Goal: Communication & Community: Answer question/provide support

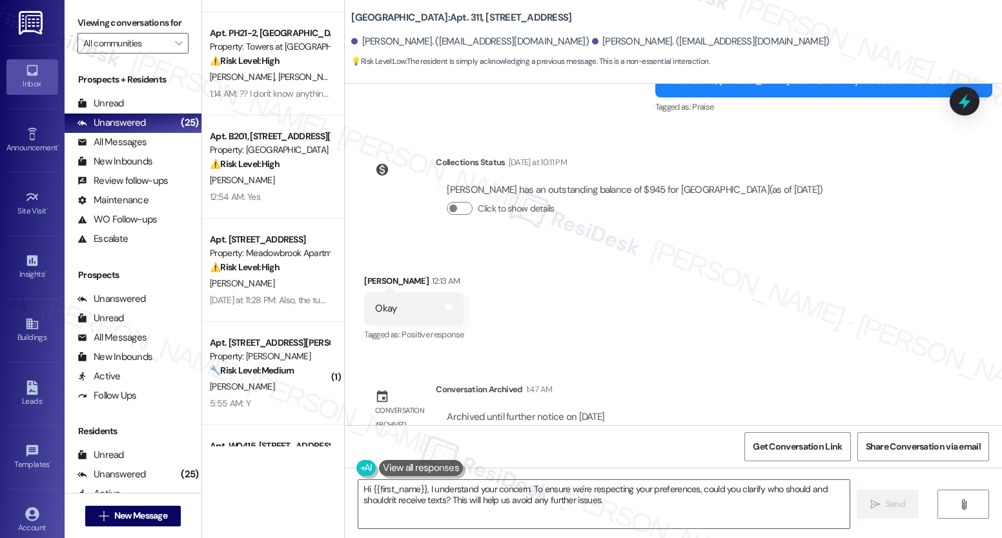
scroll to position [2752, 0]
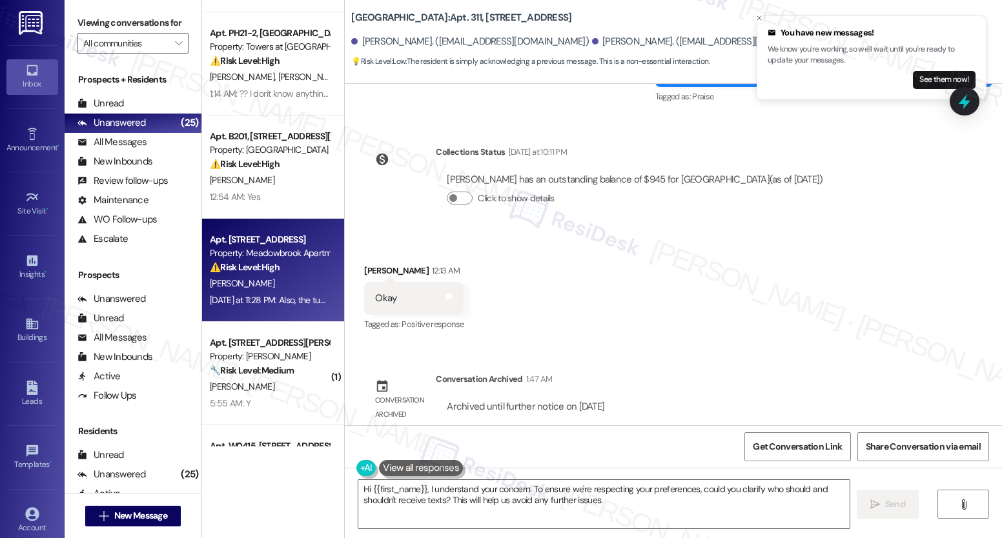
click at [282, 282] on div "[PERSON_NAME]" at bounding box center [270, 284] width 122 height 16
type textarea "Hi {{first_name}}, I understand your concern. To ensure we're respecting your p…"
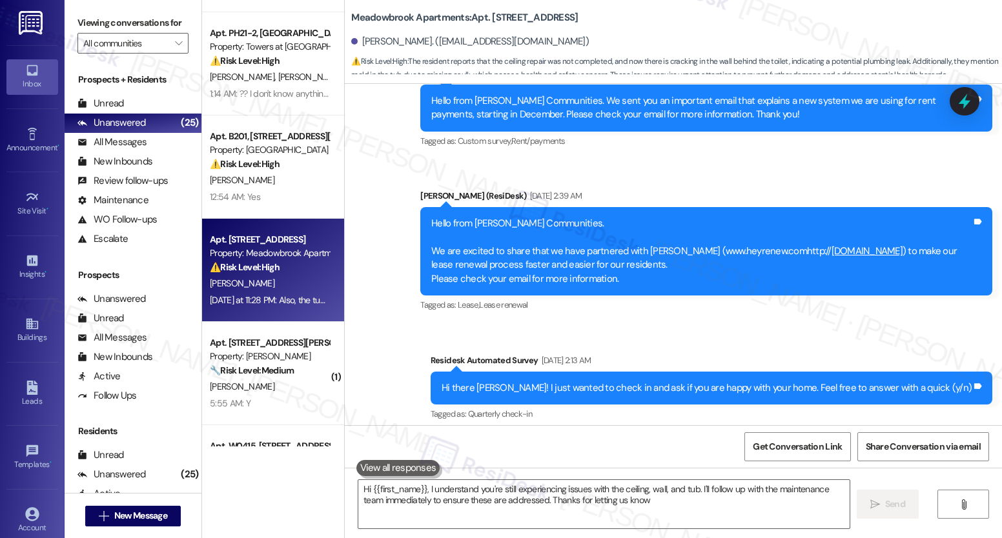
type textarea "Hi {{first_name}}, I understand you're still experiencing issues with the ceili…"
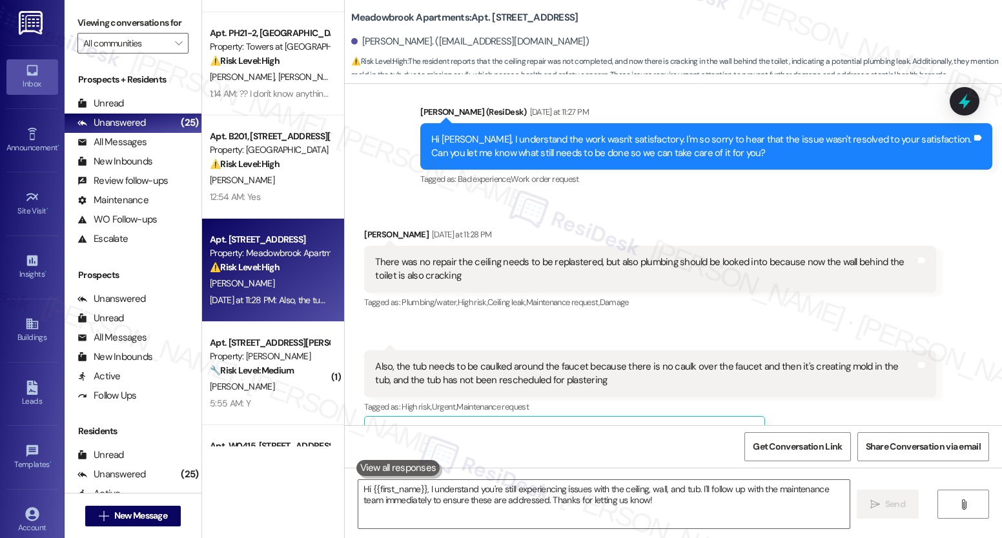
scroll to position [1558, 0]
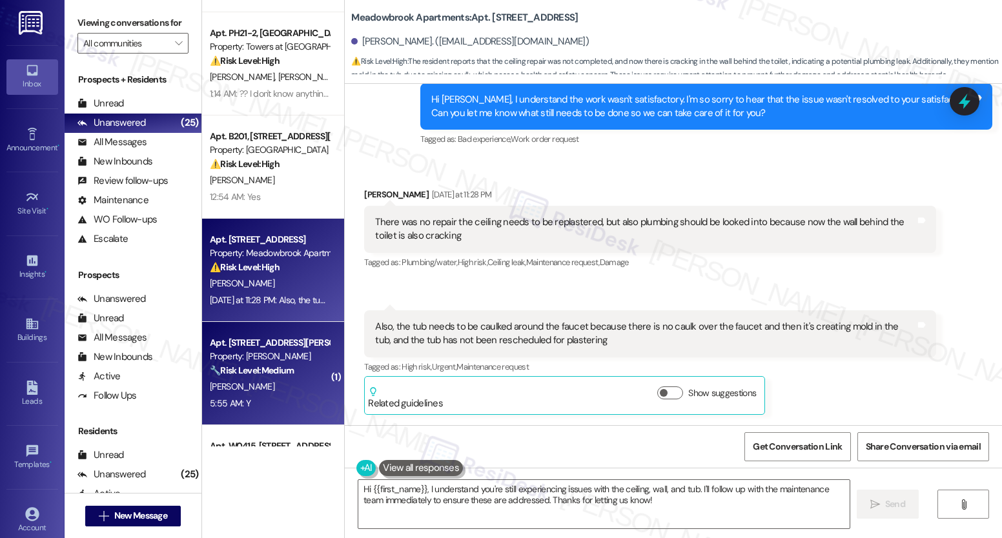
click at [280, 391] on div "[PERSON_NAME]" at bounding box center [270, 387] width 122 height 16
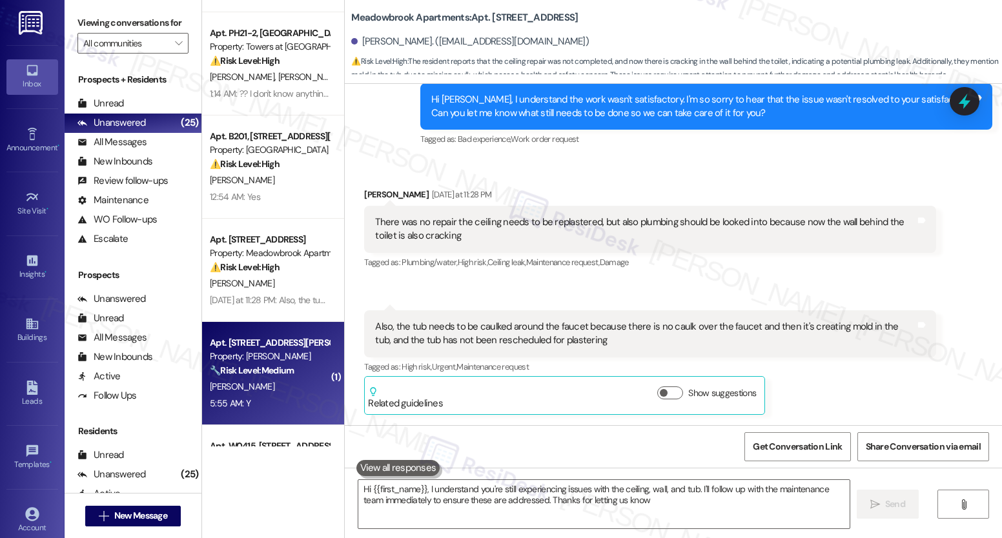
type textarea "Hi {{first_name}}, I understand you're still experiencing issues with the ceili…"
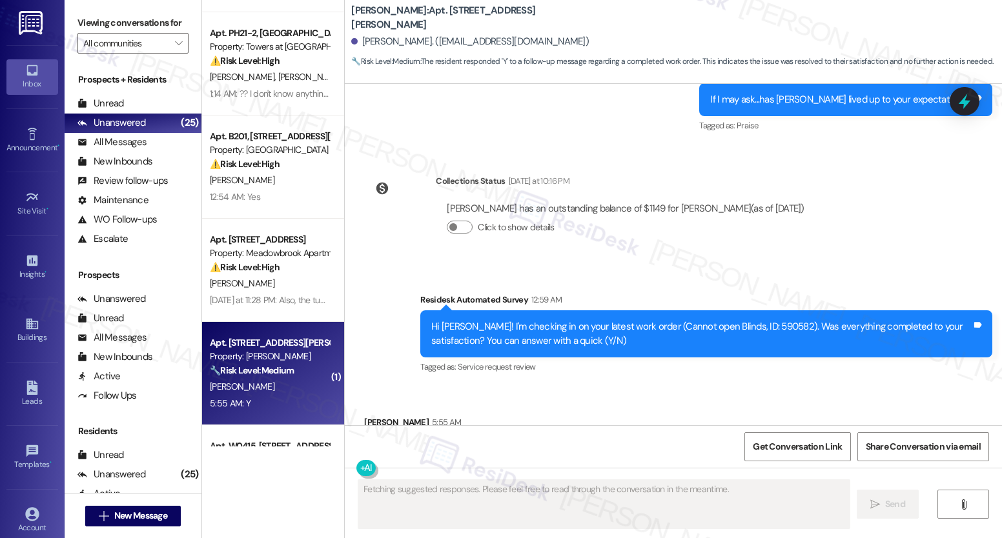
scroll to position [6214, 0]
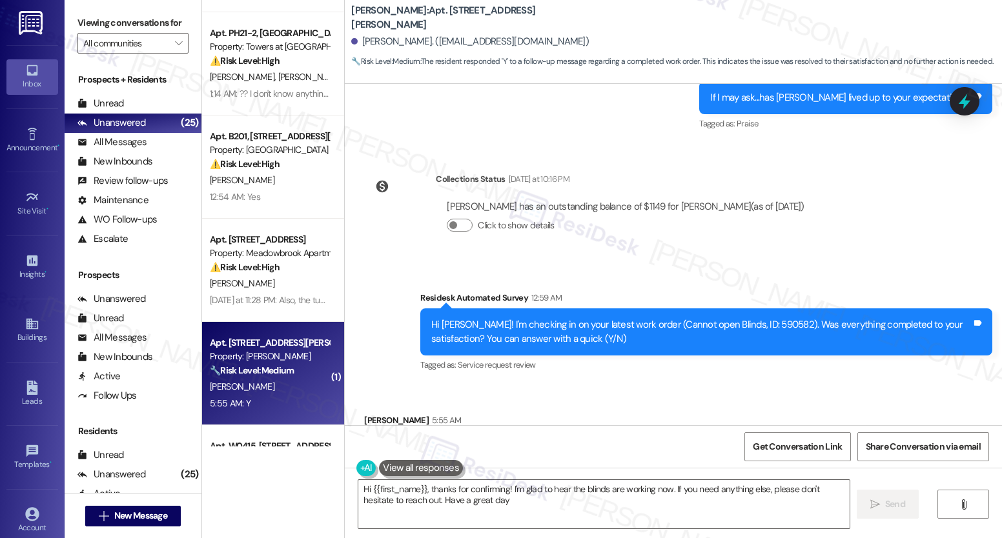
type textarea "Hi {{first_name}}, thanks for confirming! I'm glad to hear the blinds are worki…"
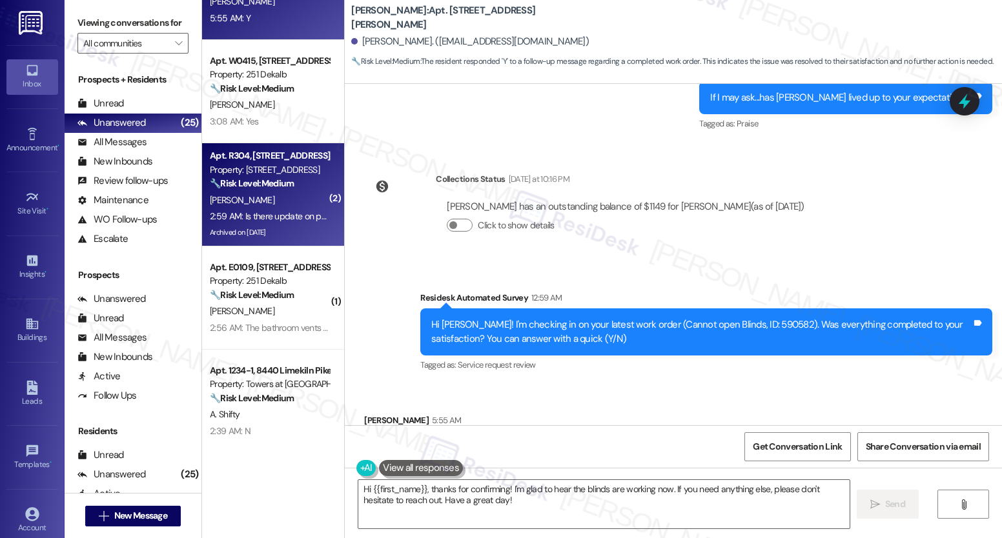
scroll to position [811, 0]
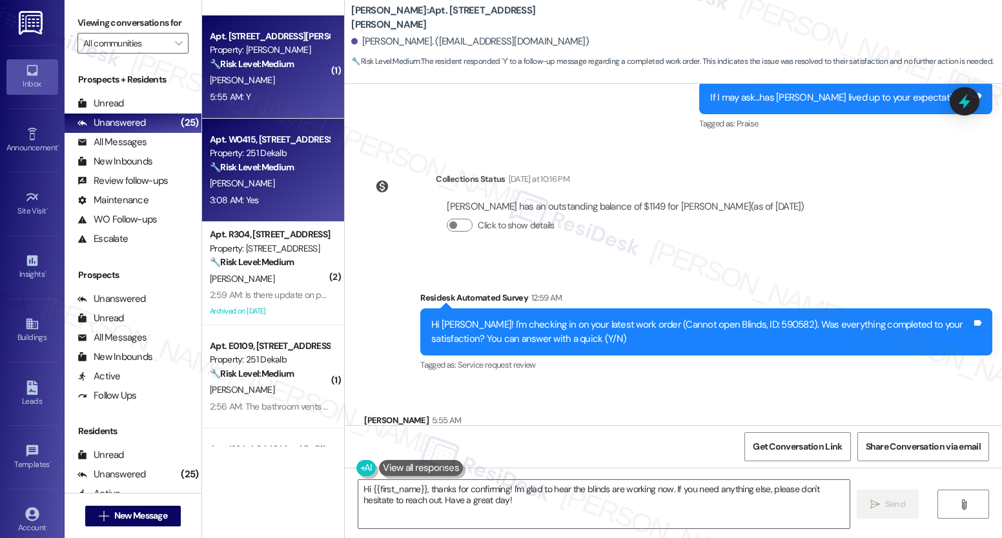
click at [240, 176] on div "[PERSON_NAME]" at bounding box center [270, 184] width 122 height 16
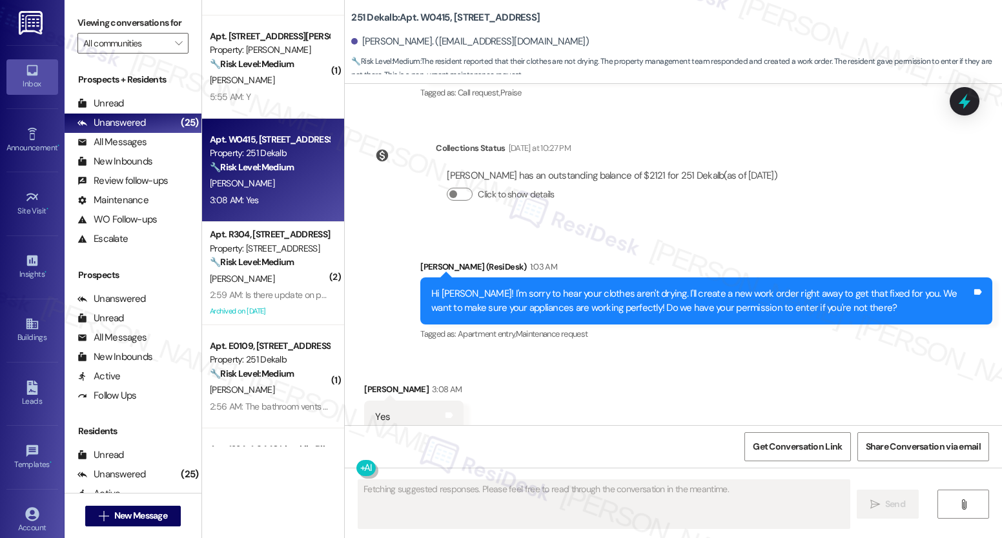
scroll to position [2190, 0]
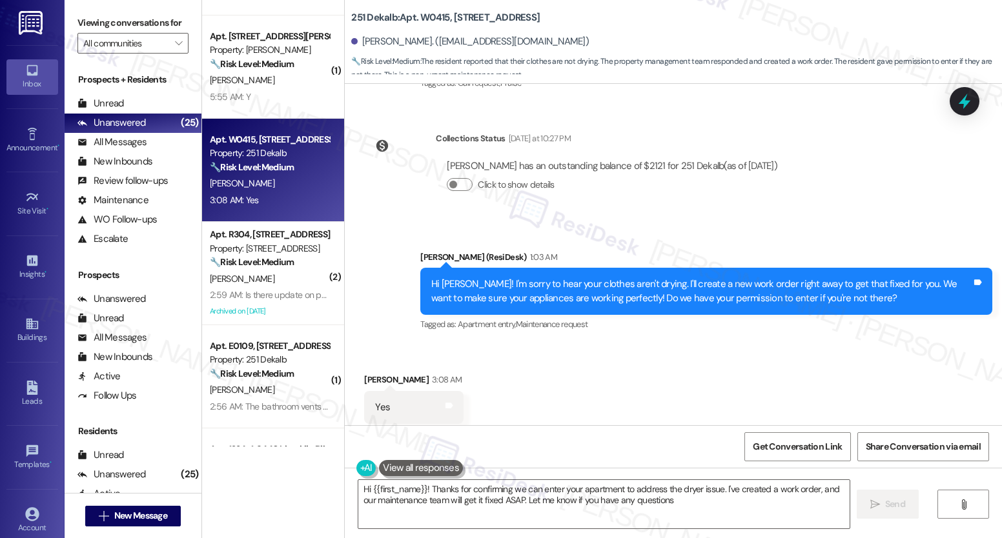
type textarea "Hi {{first_name}}! Thanks for confirming we can enter your apartment to address…"
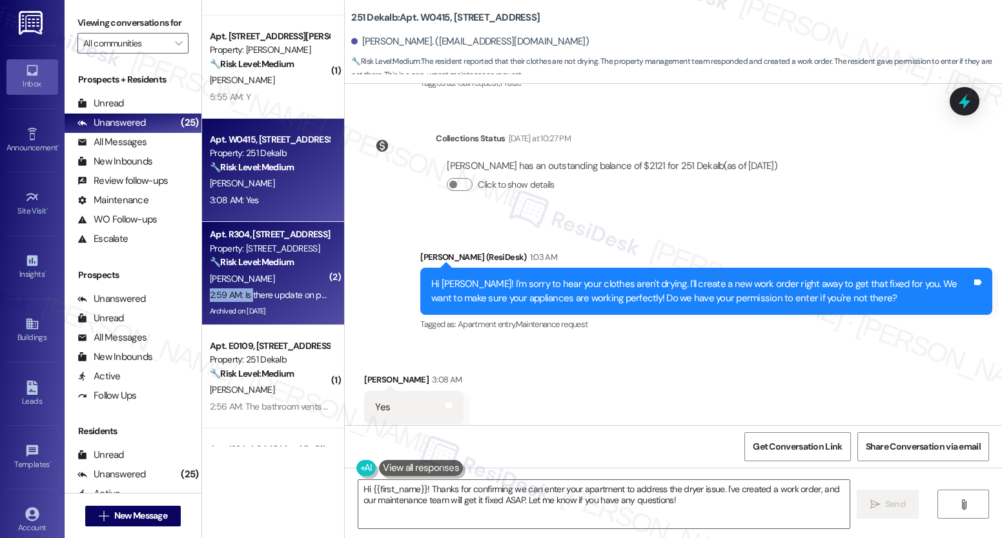
click at [242, 288] on div "2:59 AM: Is there update on possibility of replacimg washer and dryer 2:59 AM: …" at bounding box center [270, 295] width 122 height 16
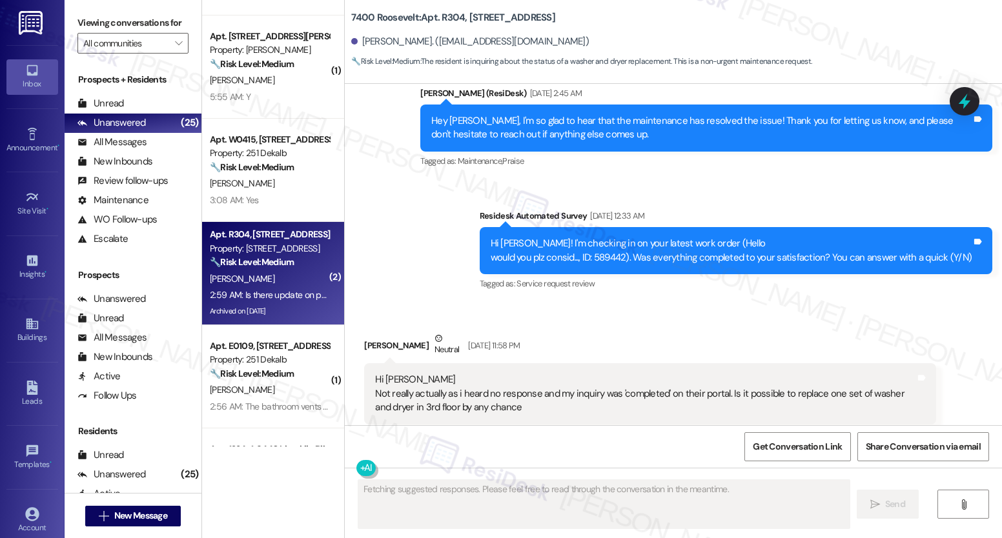
scroll to position [15644, 0]
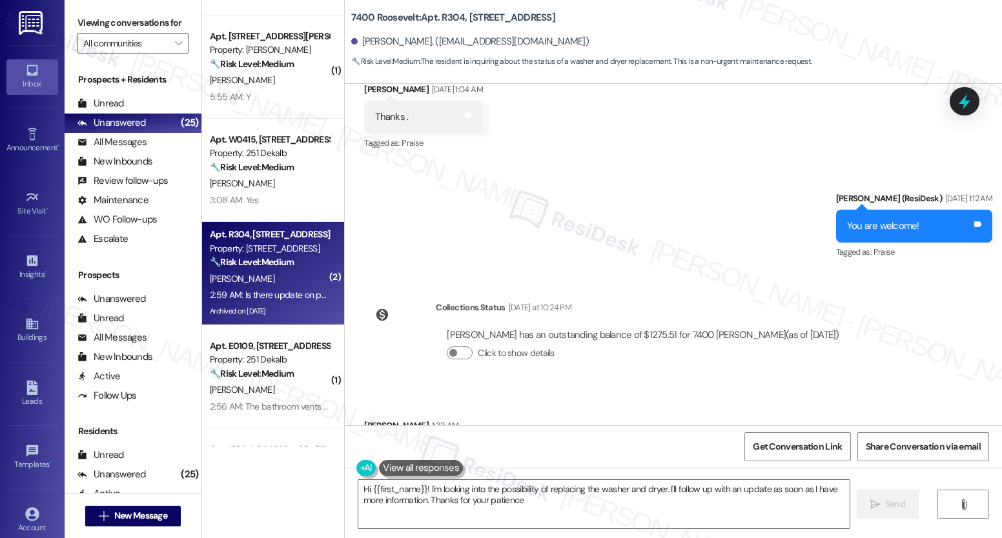
type textarea "Hi {{first_name}}! I'm looking into the possibility of replacing the washer and…"
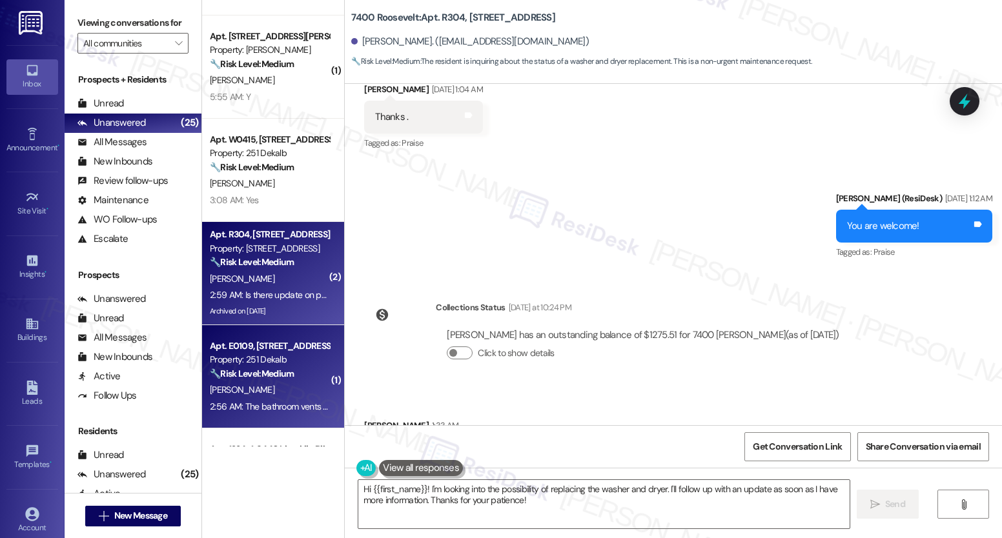
click at [260, 376] on strong "🔧 Risk Level: Medium" at bounding box center [252, 374] width 84 height 12
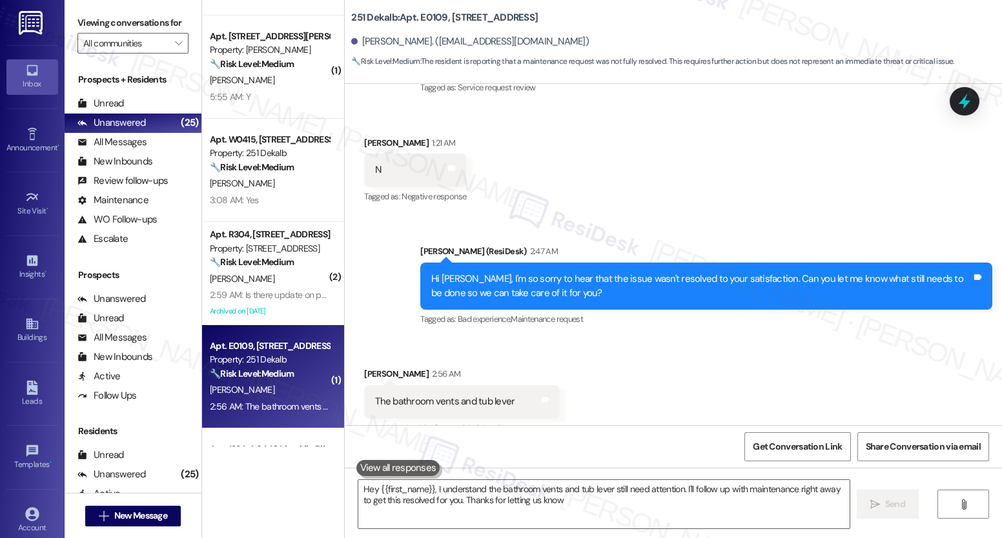
type textarea "Hey {{first_name}}, I understand the bathroom vents and tub lever still need at…"
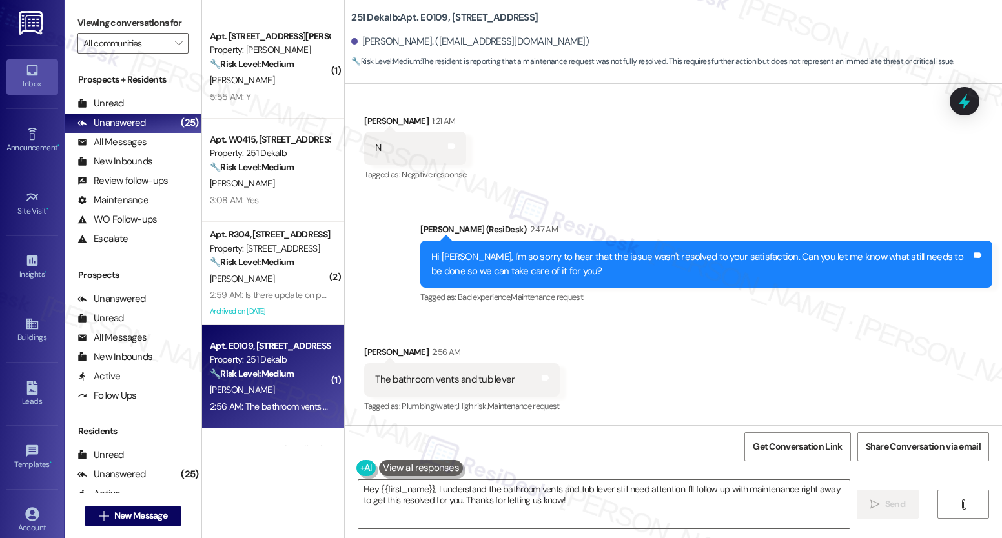
scroll to position [222, 0]
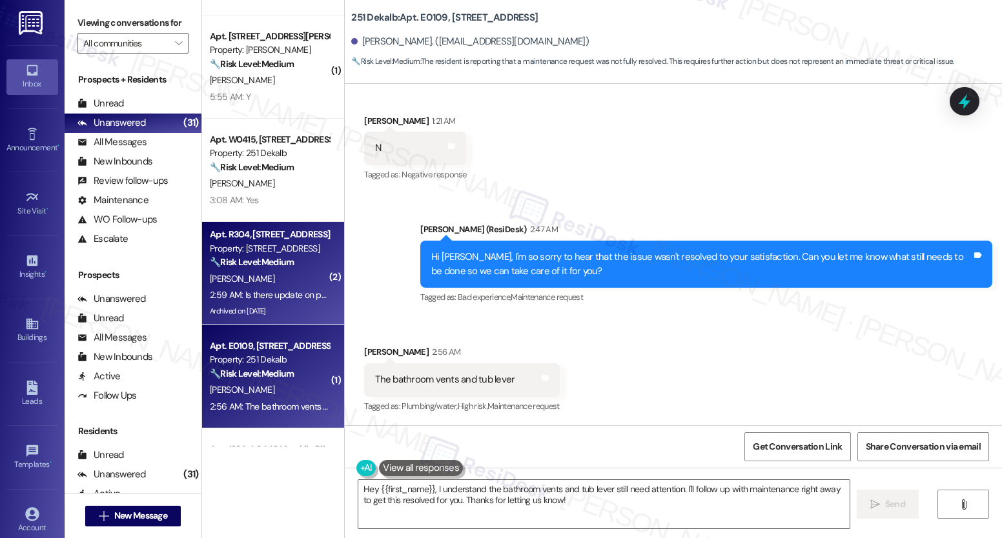
click at [265, 283] on div "[PERSON_NAME]" at bounding box center [270, 279] width 122 height 16
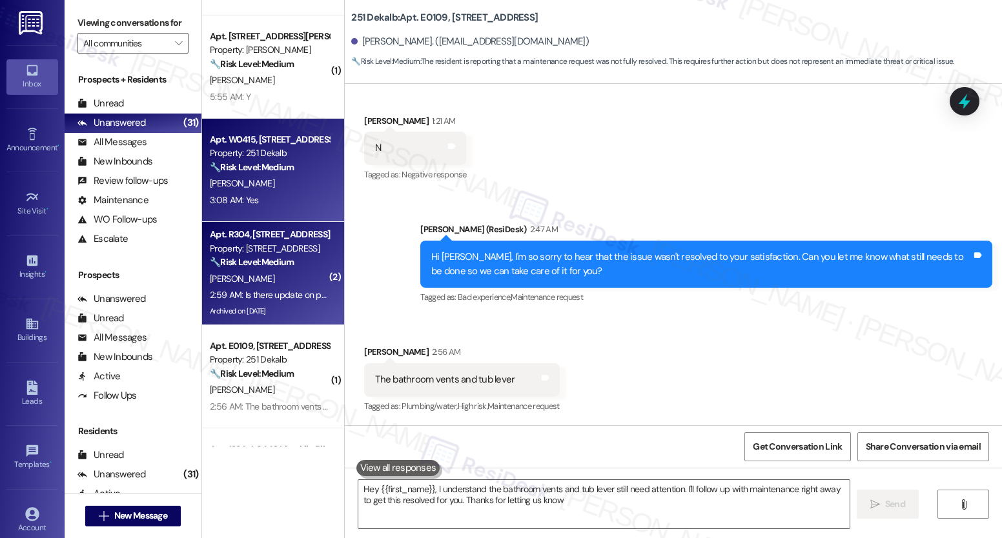
type textarea "Hey {{first_name}}, I understand the bathroom vents and tub lever still need at…"
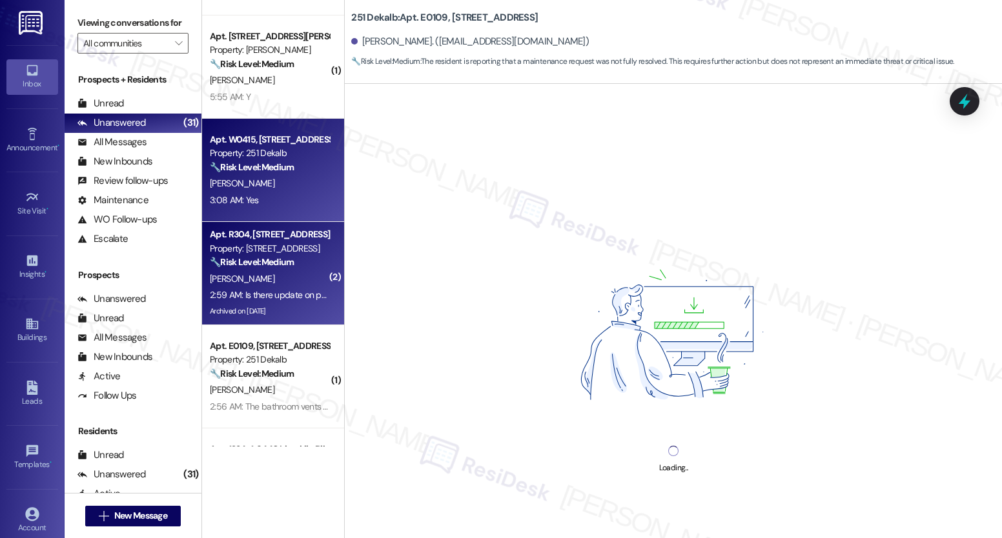
click at [279, 207] on div "3:08 AM: Yes 3:08 AM: Yes" at bounding box center [270, 200] width 122 height 16
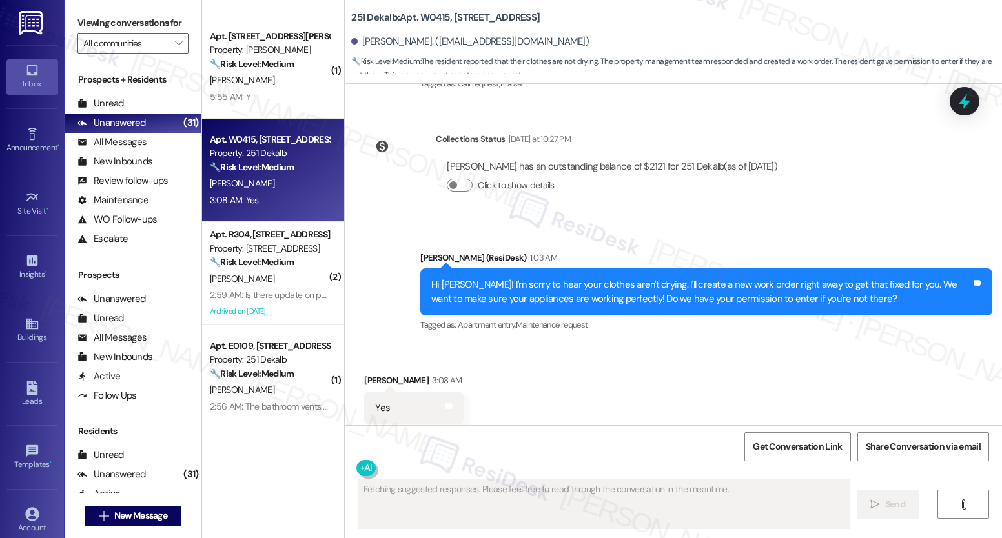
scroll to position [2190, 0]
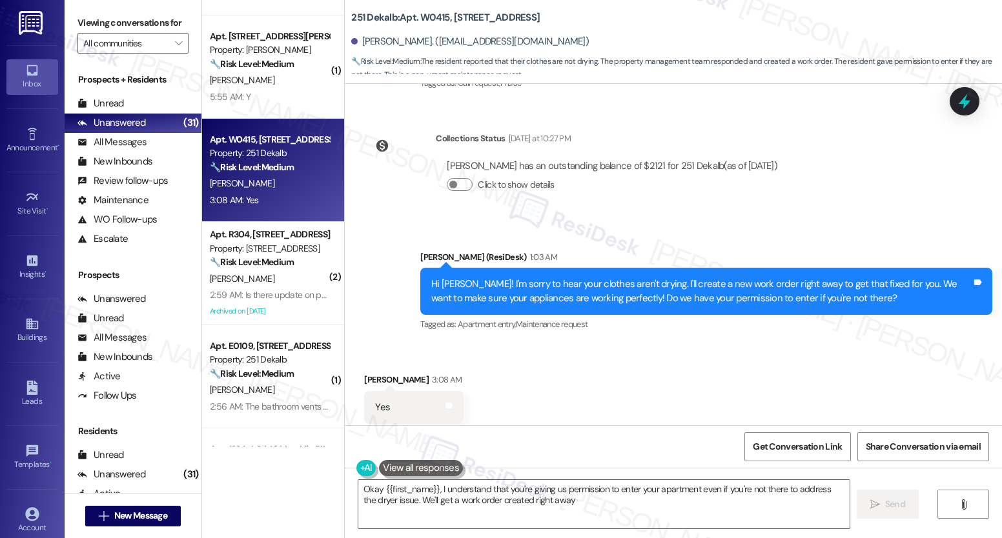
type textarea "Okay {{first_name}}, I understand that you're giving us permission to enter you…"
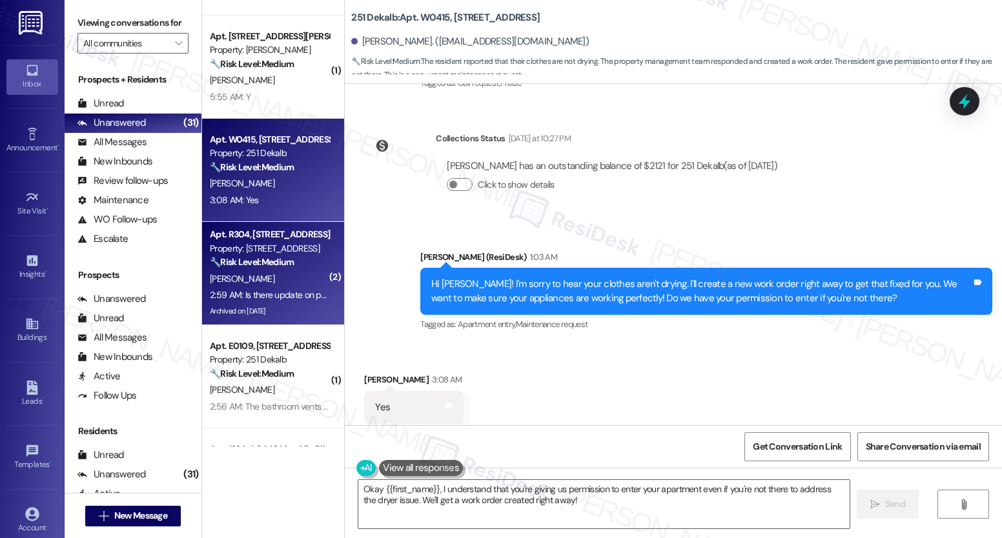
click at [248, 275] on div "[PERSON_NAME]" at bounding box center [270, 279] width 122 height 16
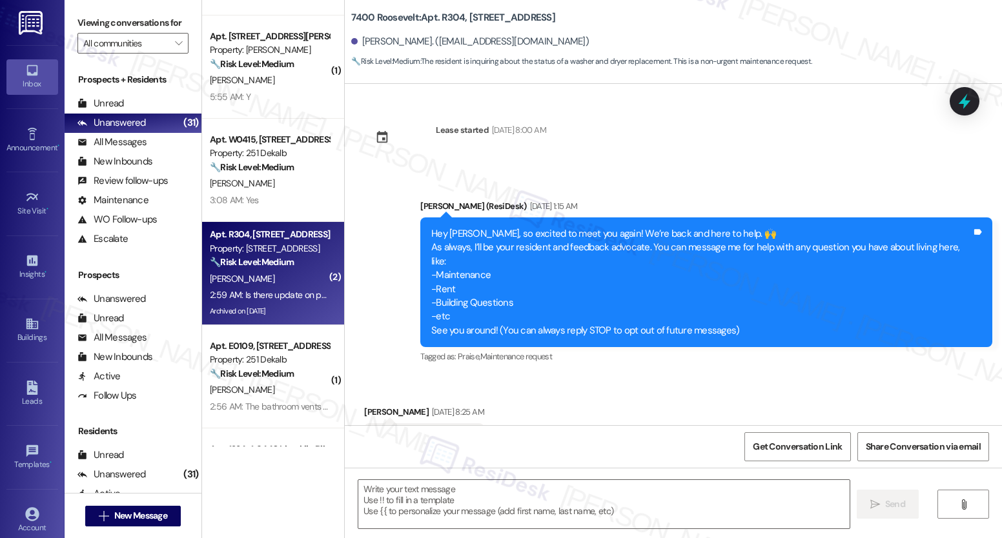
scroll to position [15643, 0]
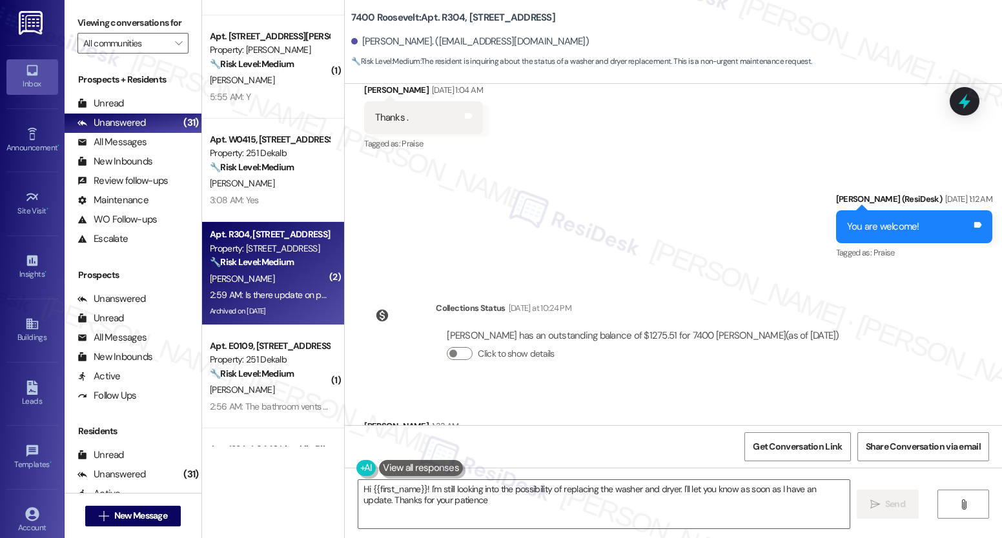
type textarea "Hi {{first_name}}! I'm still looking into the possibility of replacing the wash…"
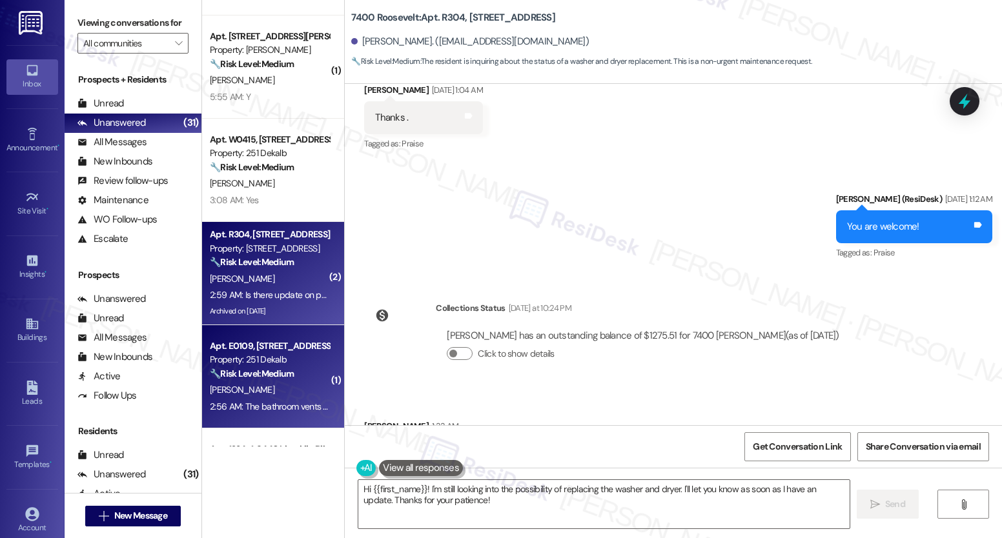
click at [263, 400] on div "2:56 AM: The bathroom vents and tub lever 2:56 AM: The bathroom vents and tub l…" at bounding box center [270, 407] width 122 height 16
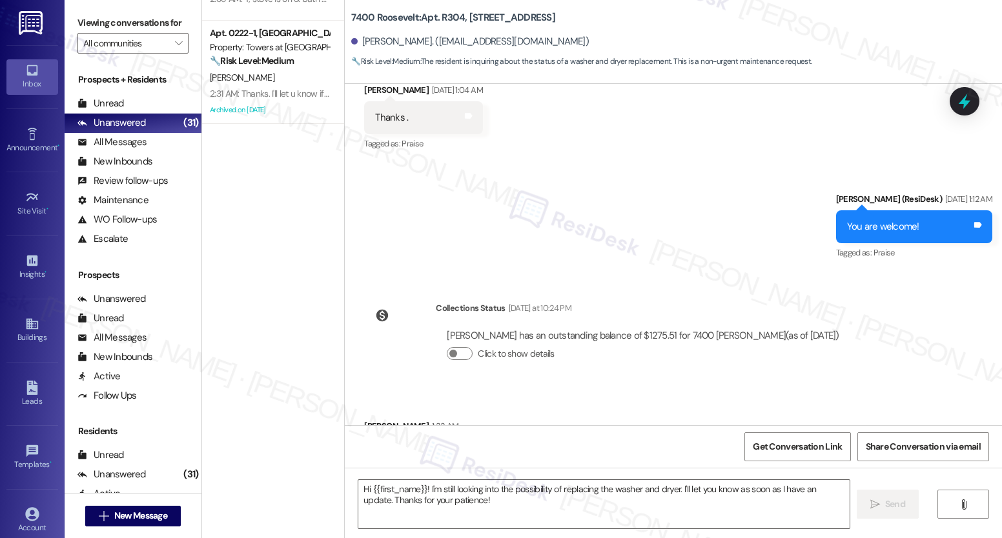
scroll to position [1449, 0]
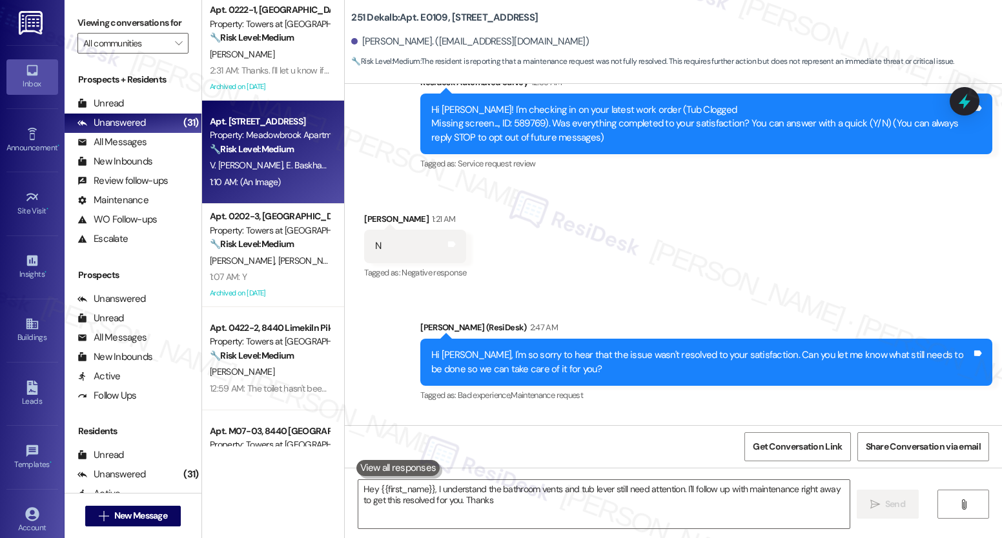
type textarea "Hey {{first_name}}, I understand the bathroom vents and tub lever still need at…"
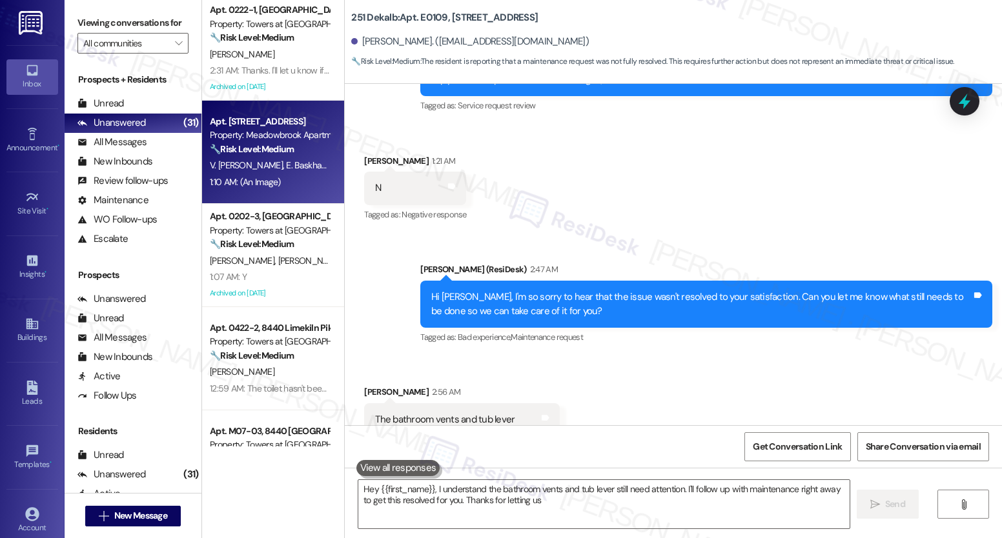
click at [263, 148] on strong "🔧 Risk Level: Medium" at bounding box center [252, 149] width 84 height 12
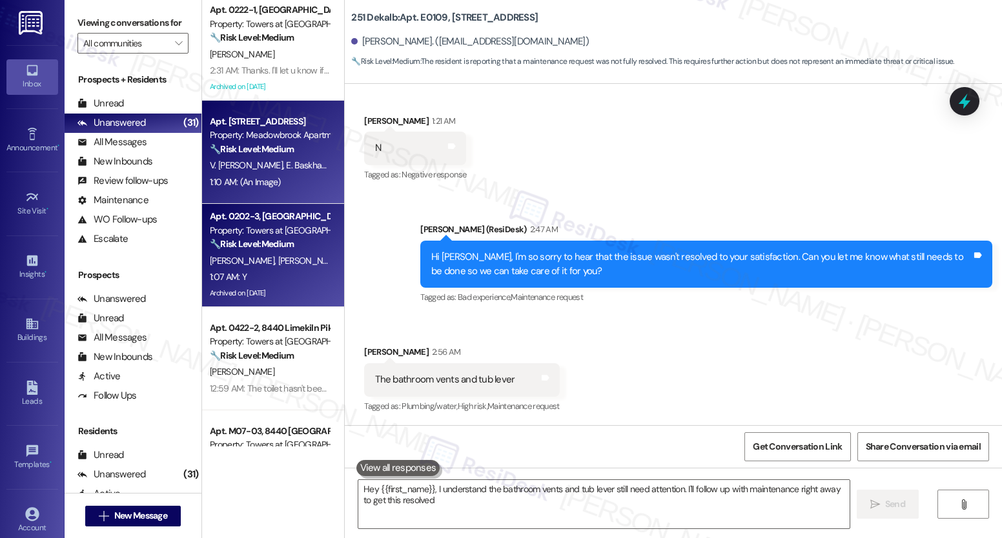
type textarea "Hey {{first_name}}, I understand the bathroom vents and tub lever still need at…"
click at [252, 240] on strong "🔧 Risk Level: Medium" at bounding box center [252, 244] width 84 height 12
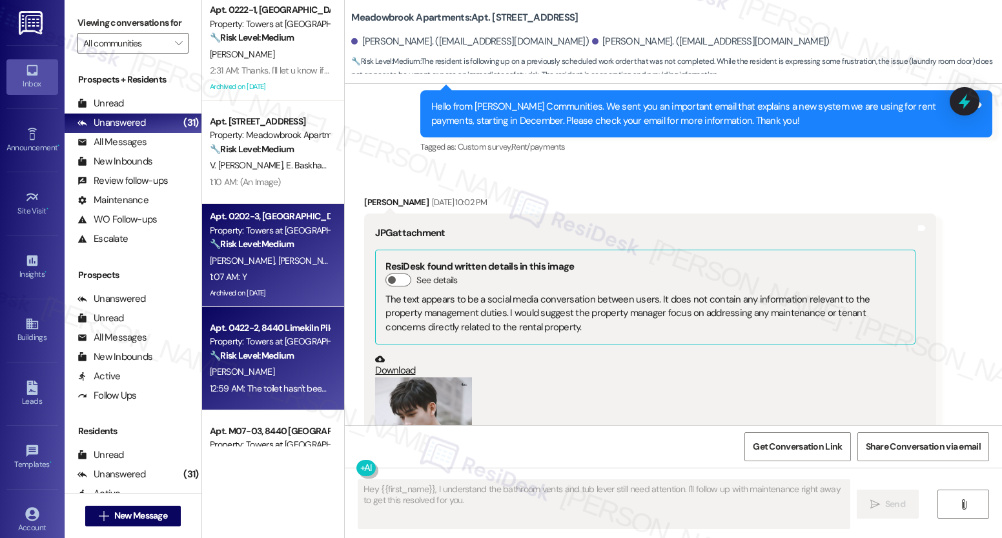
scroll to position [1164, 0]
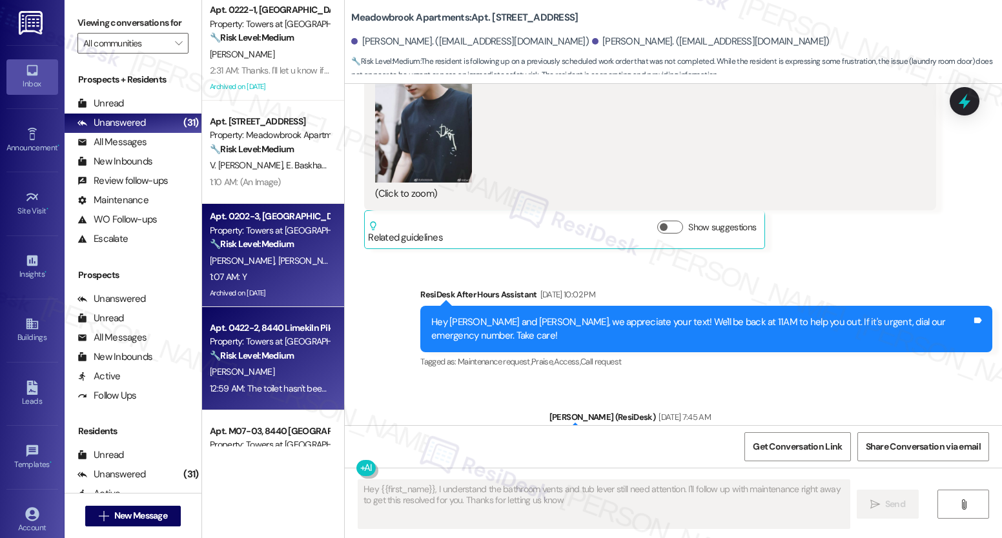
type textarea "Hey {{first_name}}, I understand the bathroom vents and tub lever still need at…"
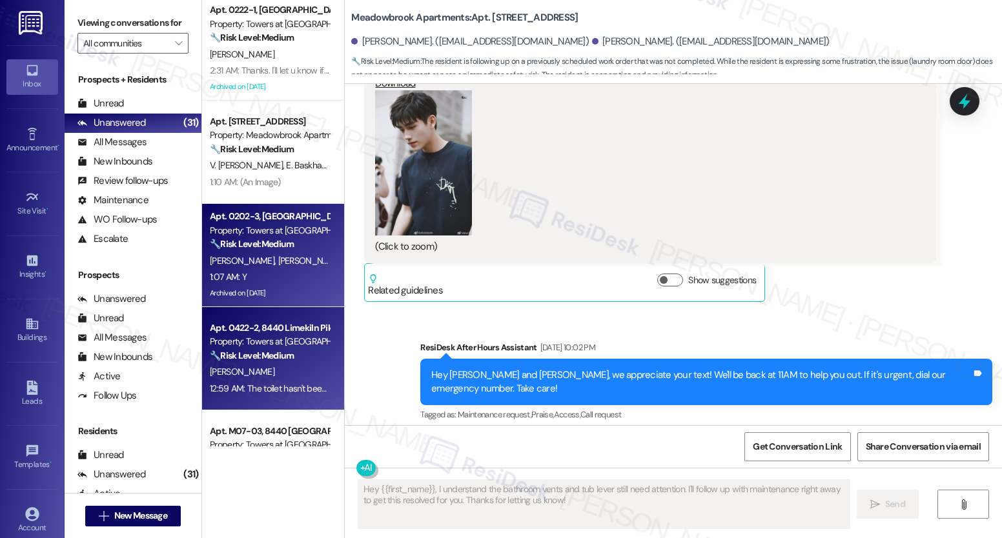
click at [270, 343] on div "Property: Towers at [GEOGRAPHIC_DATA]" at bounding box center [269, 342] width 119 height 14
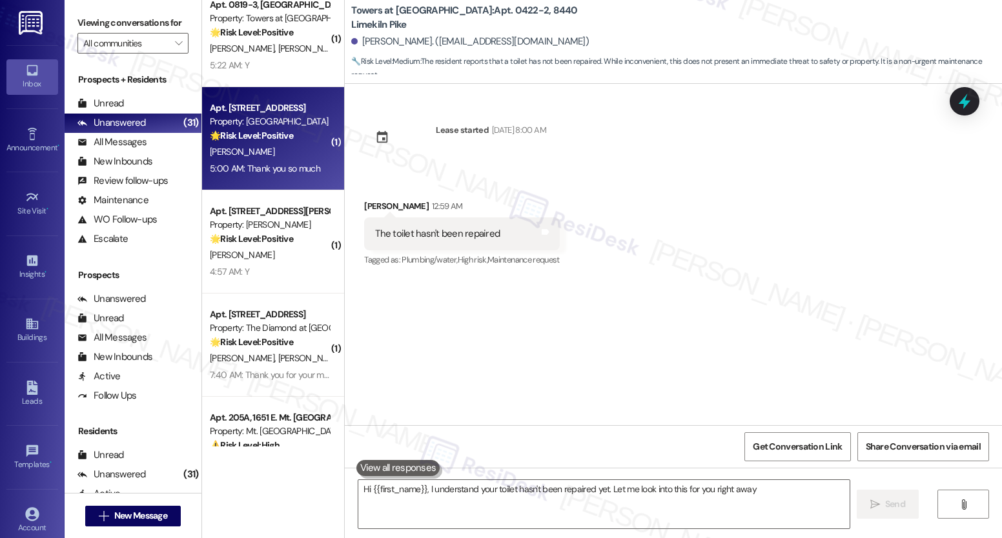
type textarea "Hi {{first_name}}, I understand your toilet hasn't been repaired yet. Let me lo…"
click at [272, 169] on div "5:00 AM: Thank you so much 5:00 AM: Thank you so much" at bounding box center [265, 169] width 110 height 12
type textarea "Hi {{first_name}}, I understand your toilet hasn't been repaired yet. Let me lo…"
click at [258, 261] on div "[PERSON_NAME]" at bounding box center [270, 255] width 122 height 16
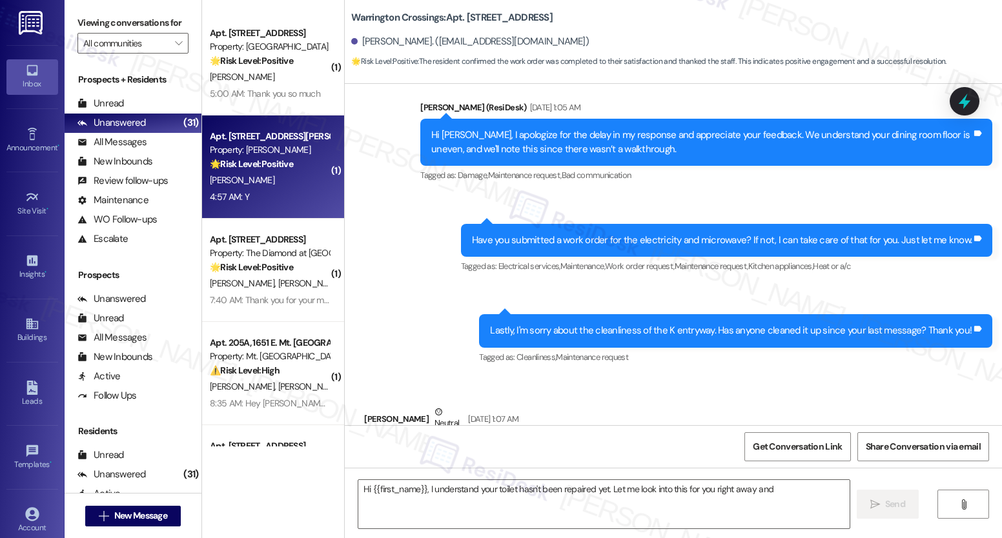
scroll to position [2549, 0]
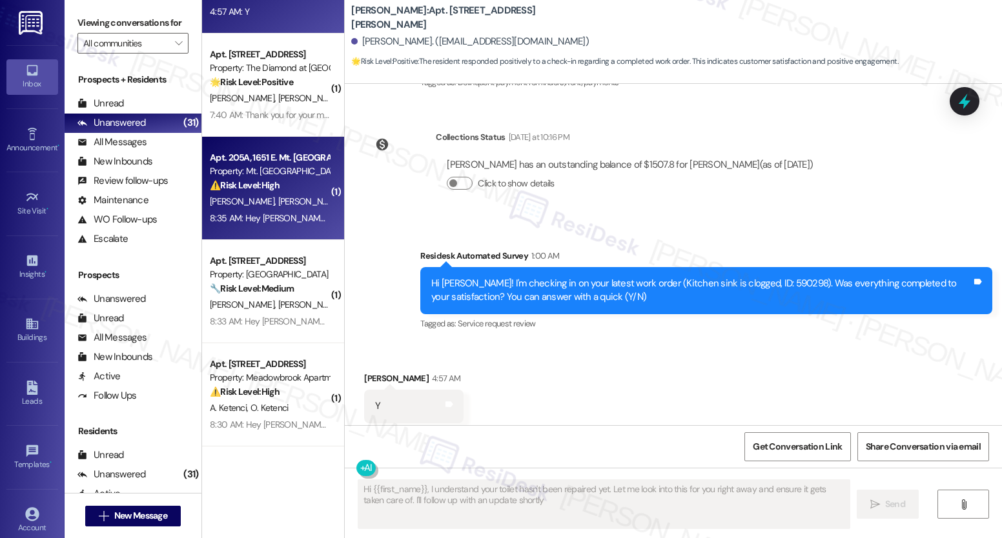
type textarea "Hi {{first_name}}, I understand your toilet hasn't been repaired yet. Let me lo…"
click at [269, 176] on div "Property: Mt. [GEOGRAPHIC_DATA]" at bounding box center [269, 172] width 119 height 14
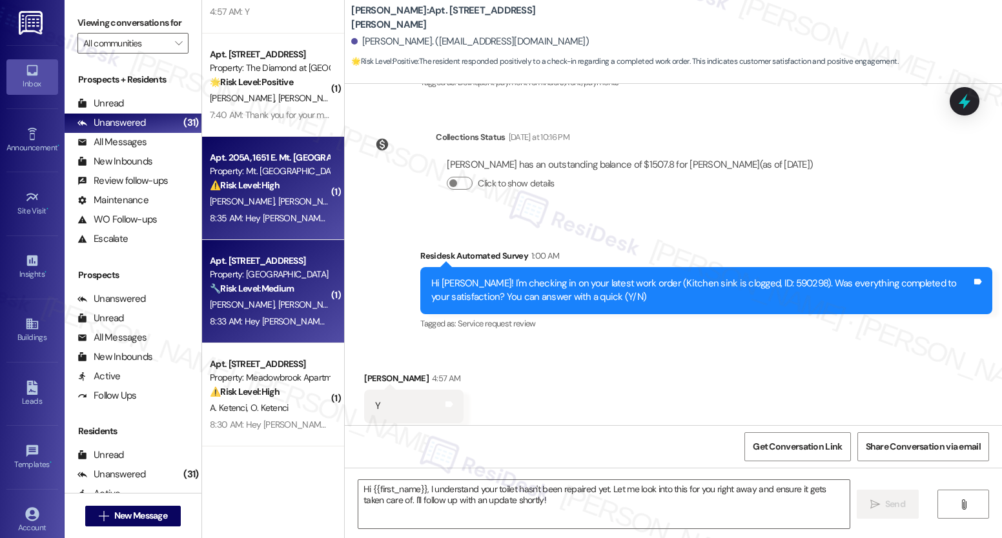
click at [278, 300] on span "[PERSON_NAME]" at bounding box center [310, 305] width 65 height 12
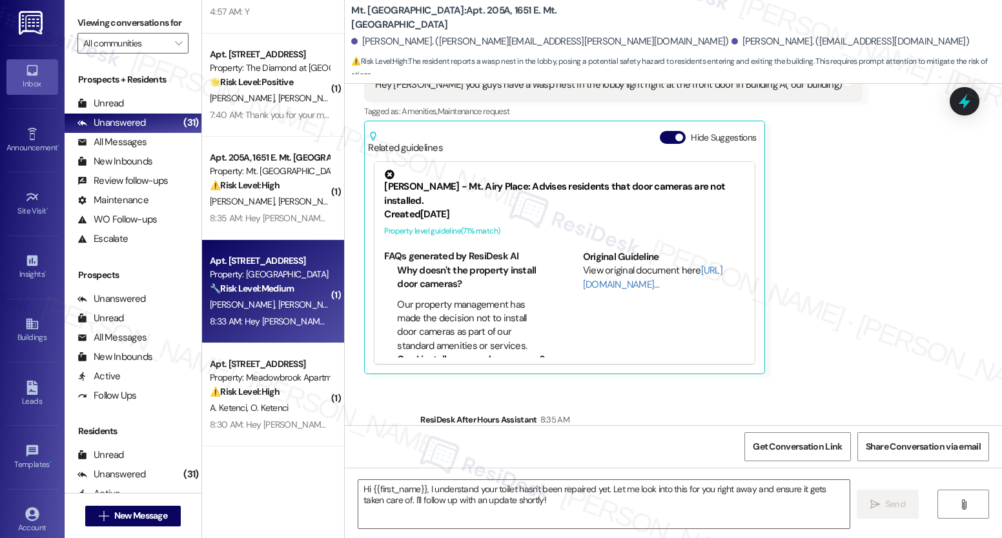
type textarea "Fetching suggested responses. Please feel free to read through the conversation…"
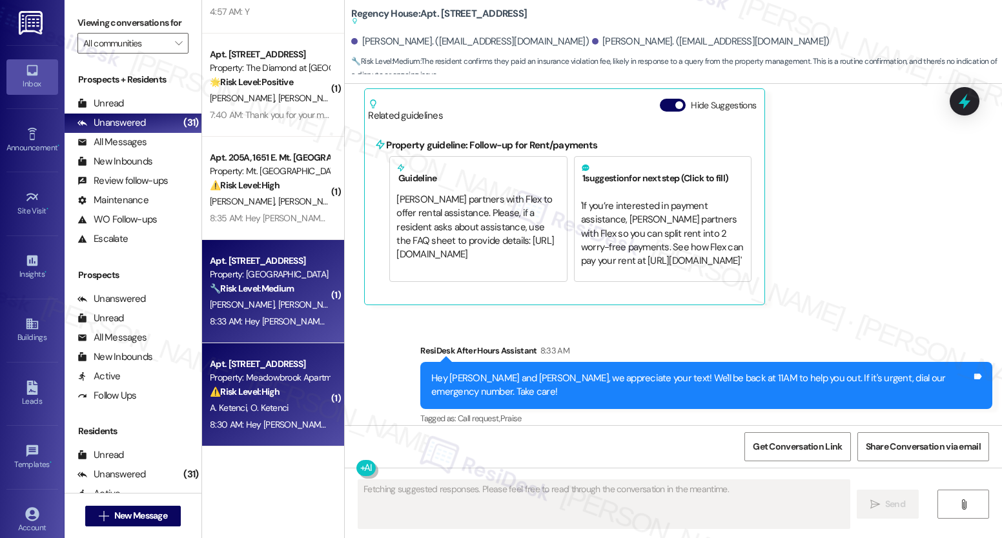
click at [249, 400] on div "A. Ketenci O. Ketenci" at bounding box center [270, 408] width 122 height 16
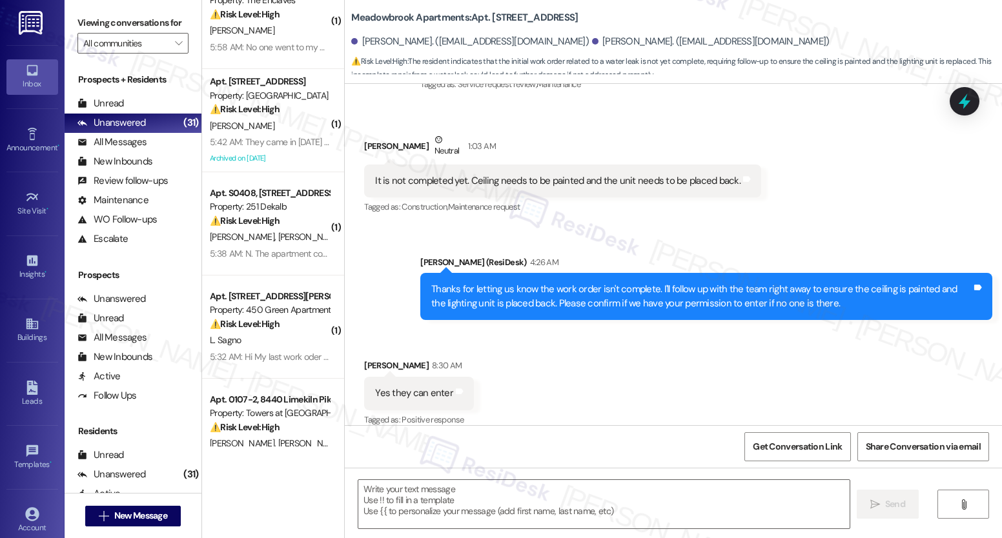
scroll to position [0, 0]
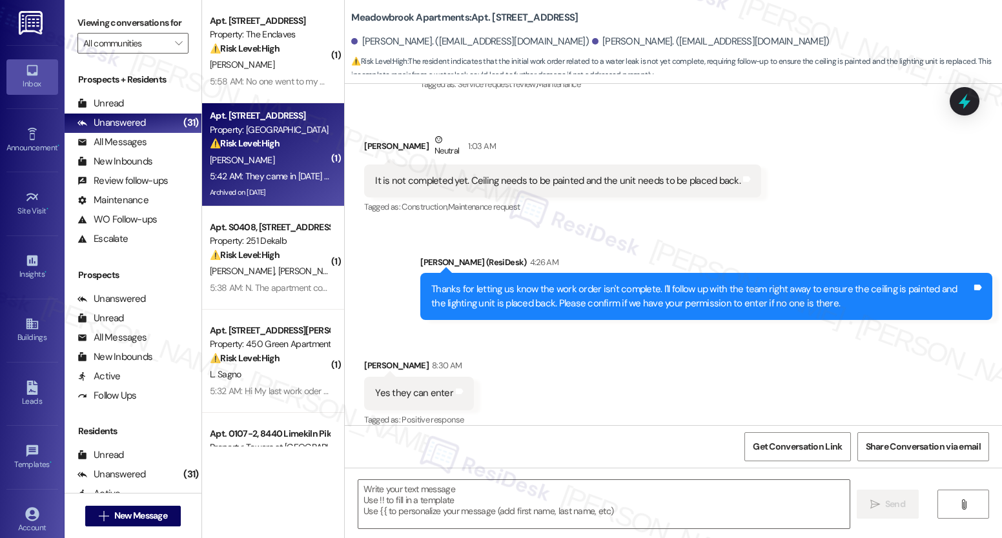
click at [285, 196] on div "Archived on [DATE]" at bounding box center [270, 193] width 122 height 16
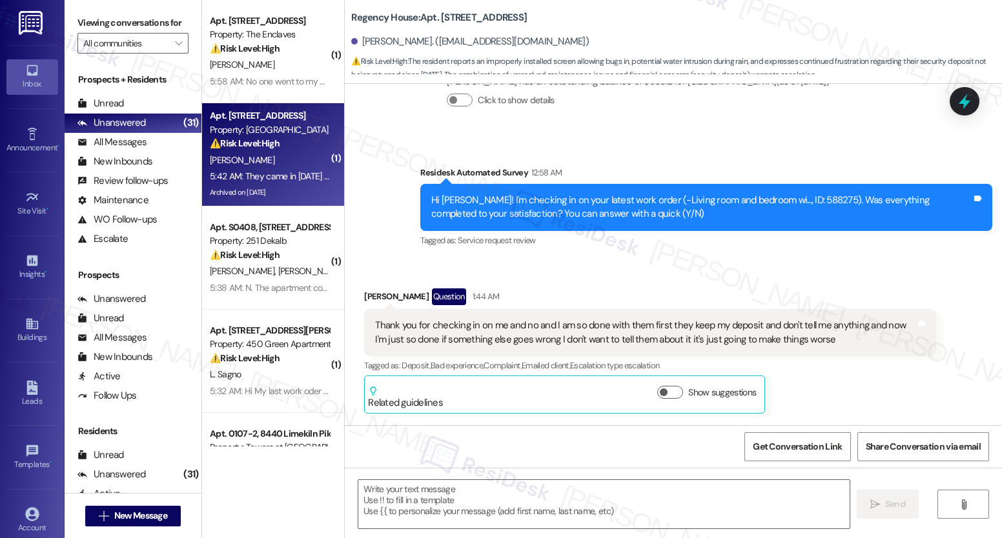
scroll to position [11347, 0]
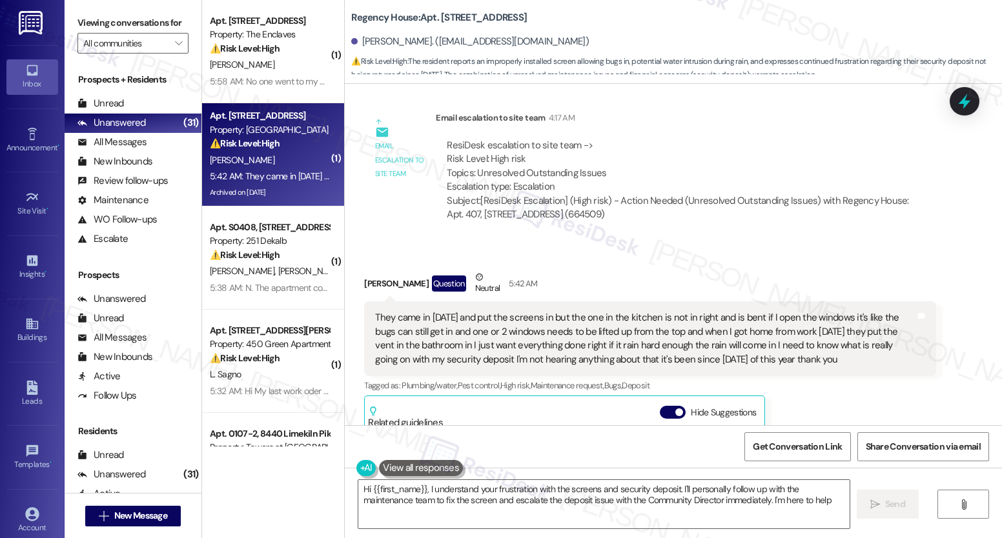
type textarea "Hi {{first_name}}, I understand your frustration with the screens and security …"
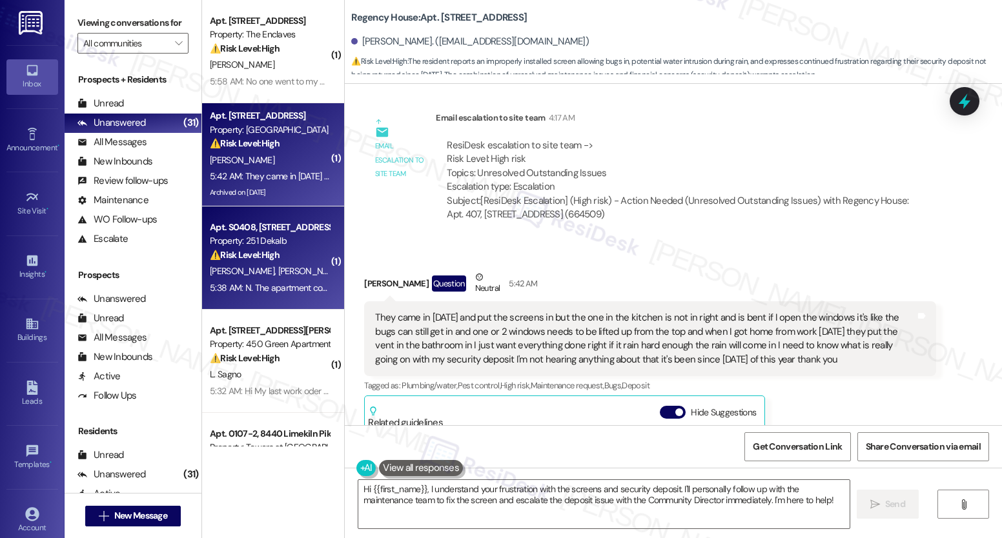
click at [281, 256] on div "⚠️ Risk Level: High The resident indicates that the drain fly infestation was n…" at bounding box center [269, 256] width 119 height 14
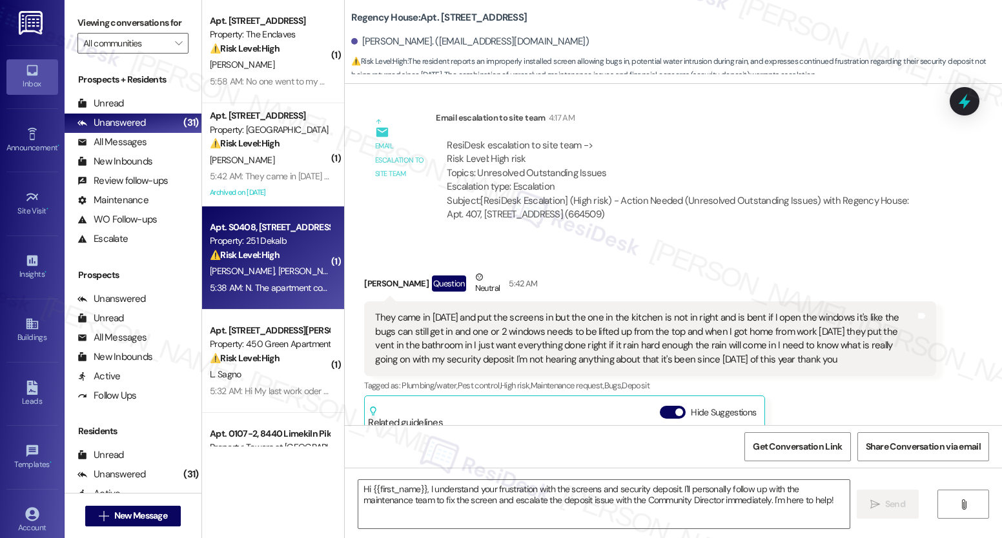
type textarea "Fetching suggested responses. Please feel free to read through the conversation…"
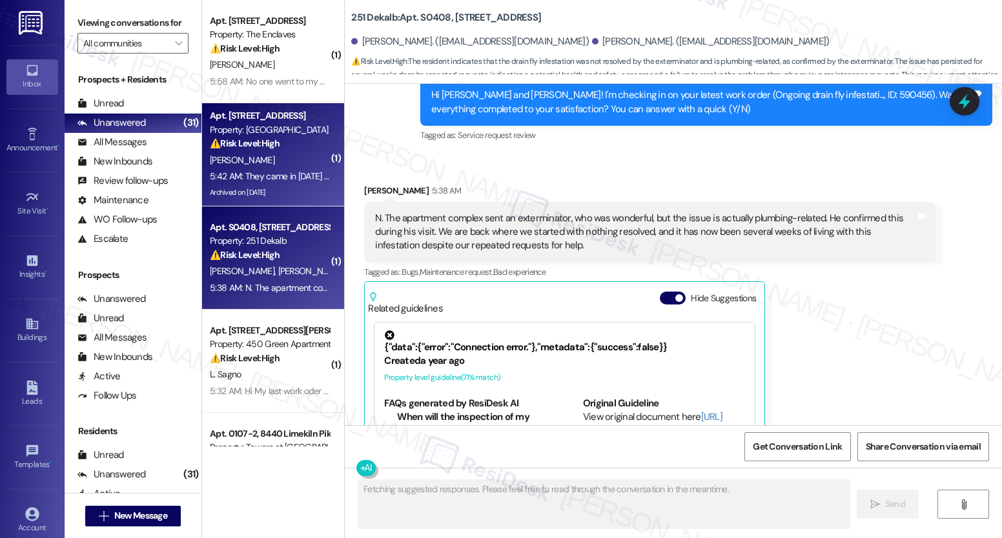
scroll to position [2253, 0]
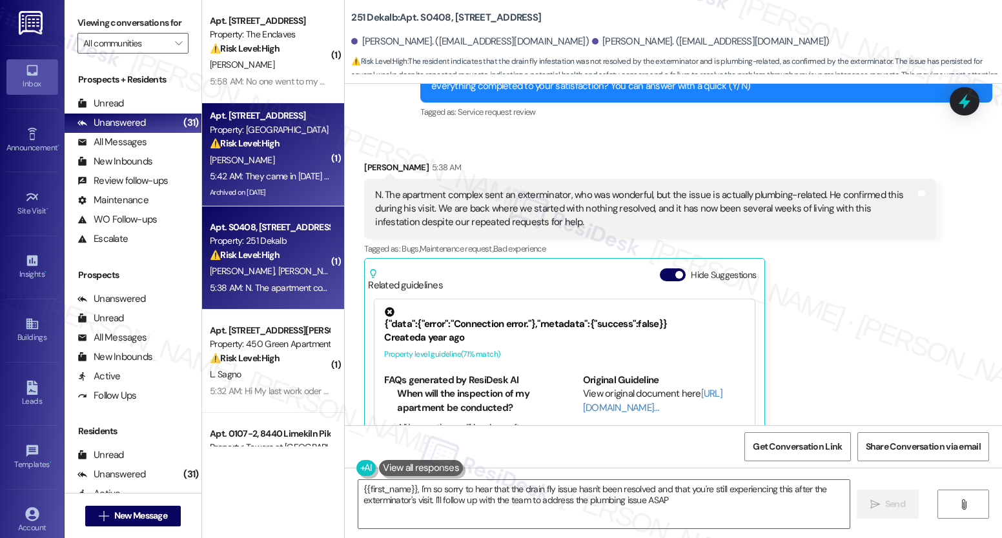
type textarea "{{first_name}}, I'm so sorry to hear that the drain fly issue hasn't been resol…"
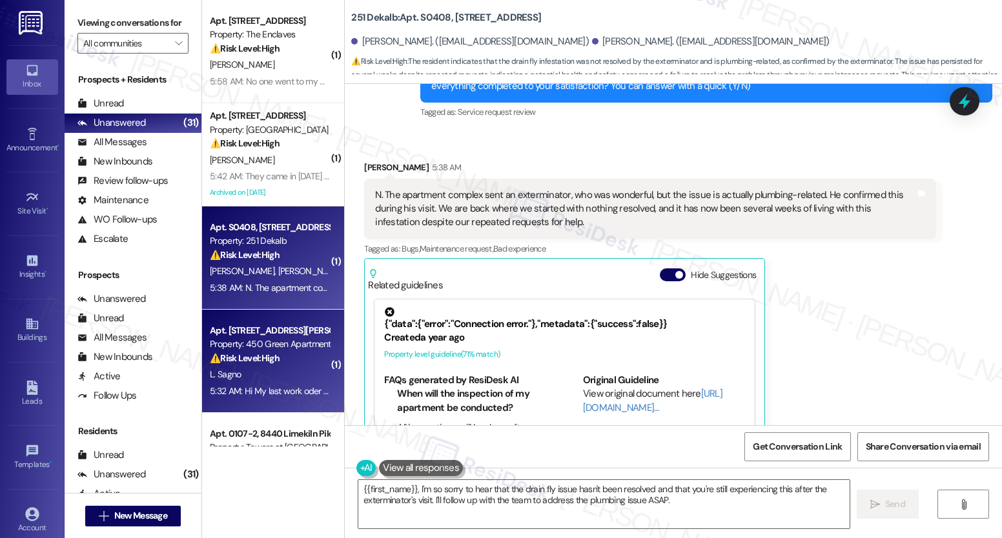
click at [263, 327] on div "Apt. [STREET_ADDRESS][PERSON_NAME]" at bounding box center [269, 331] width 119 height 14
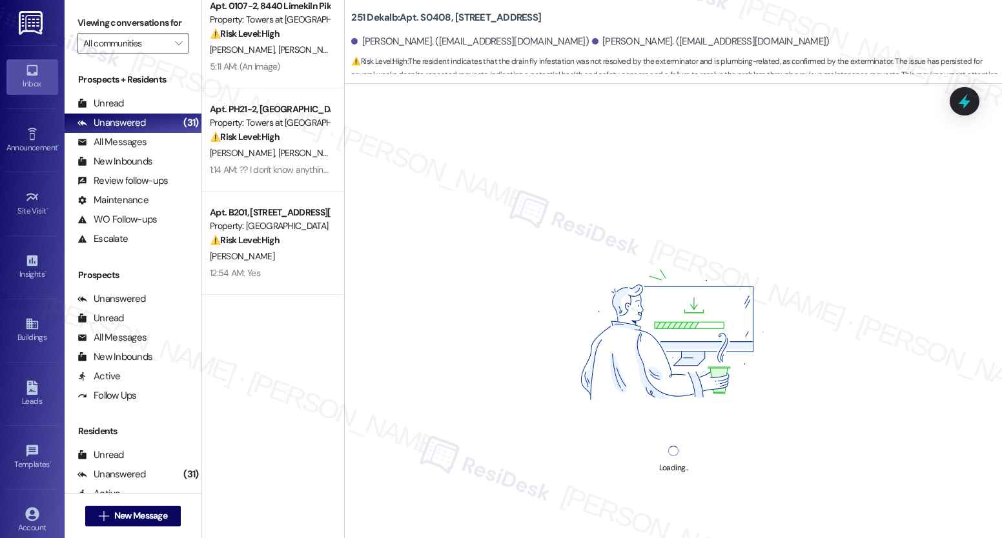
scroll to position [437, 0]
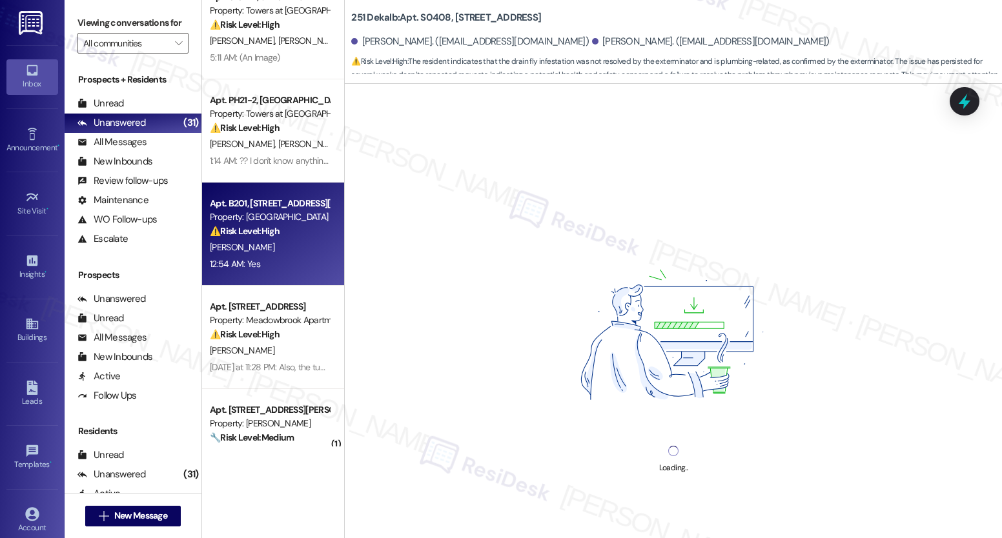
click at [274, 216] on div "Property: [GEOGRAPHIC_DATA]" at bounding box center [269, 217] width 119 height 14
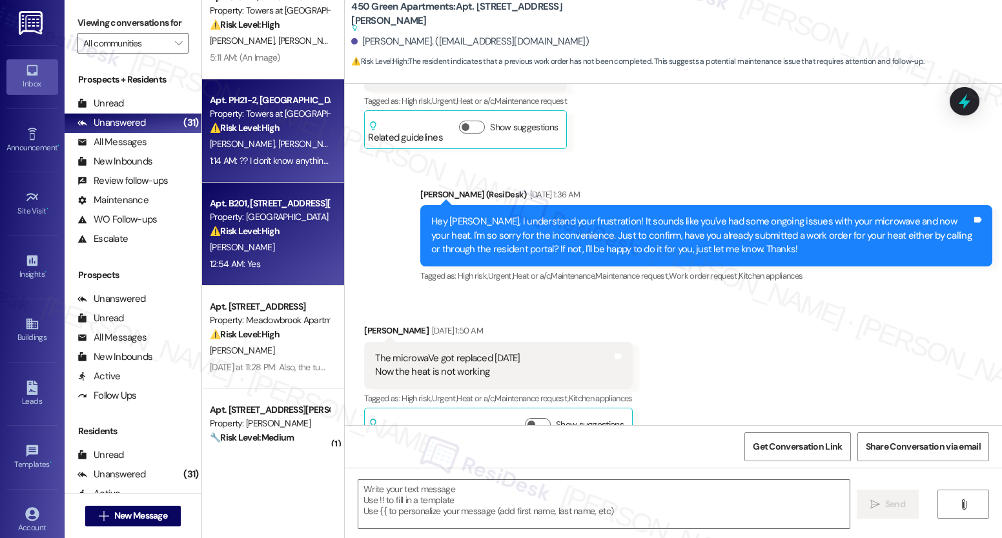
scroll to position [0, 0]
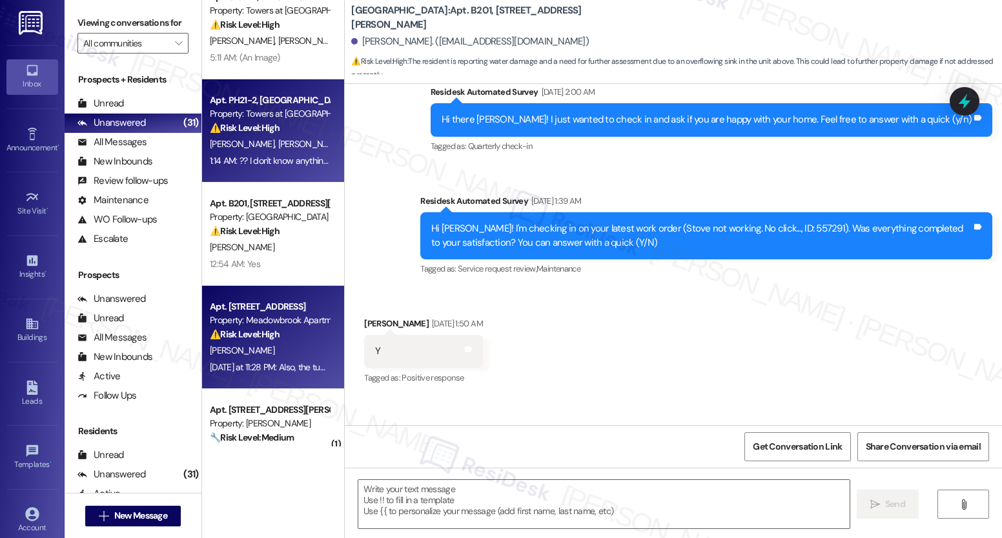
click at [254, 362] on div "[DATE] at 11:28 PM: Also, the tub needs to be caulked around the faucet because…" at bounding box center [590, 368] width 761 height 12
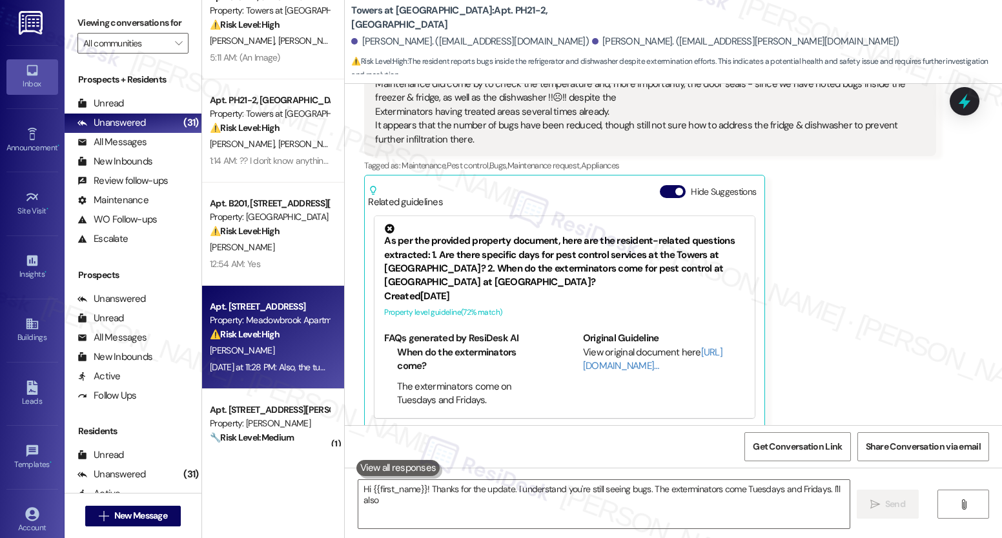
scroll to position [696, 0]
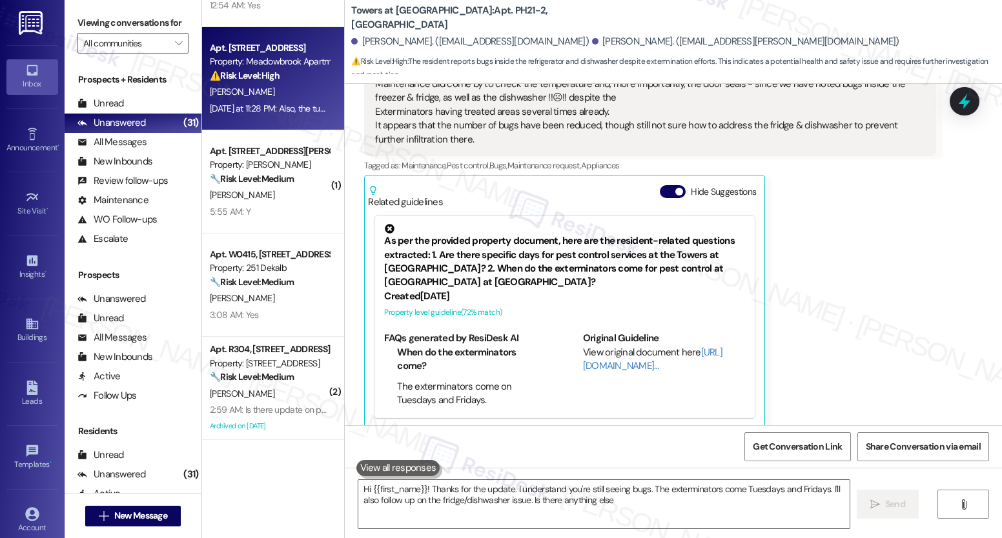
type textarea "Hi {{first_name}}! Thanks for the update. I understand you're still seeing bugs…"
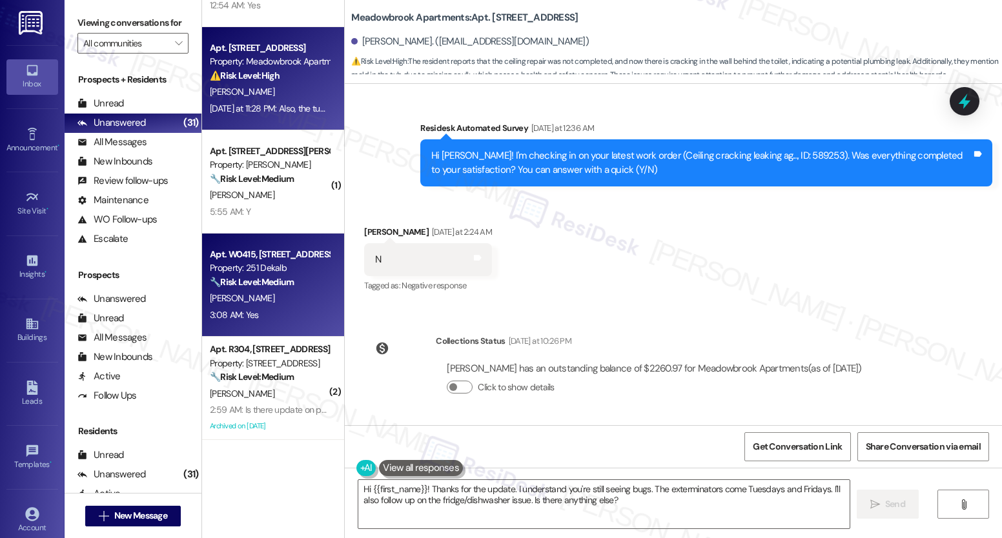
click at [274, 259] on div "Apt. W0415, [STREET_ADDRESS]" at bounding box center [269, 255] width 119 height 14
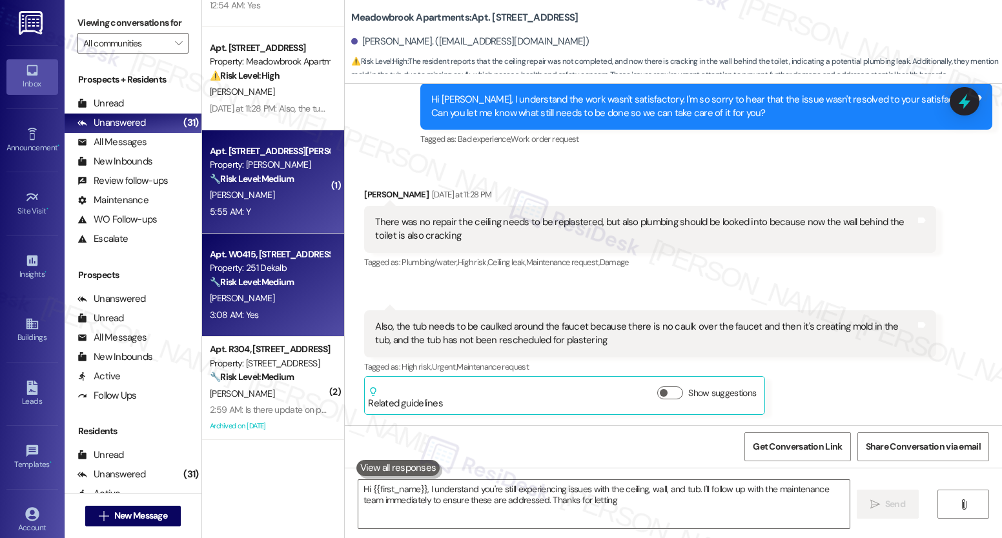
type textarea "Hi {{first_name}}, I understand you're still experiencing issues with the ceili…"
click at [259, 193] on div "[PERSON_NAME]" at bounding box center [270, 195] width 122 height 16
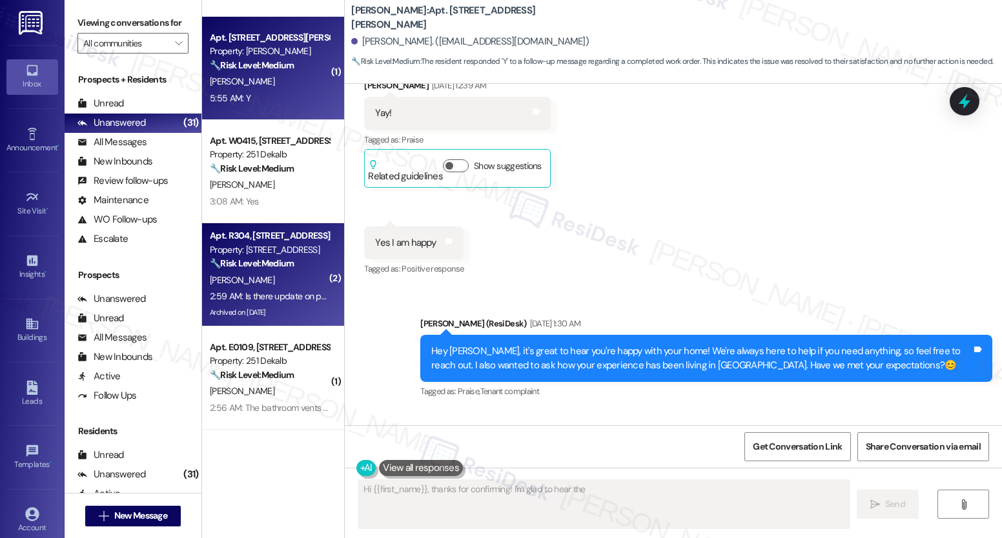
scroll to position [953, 0]
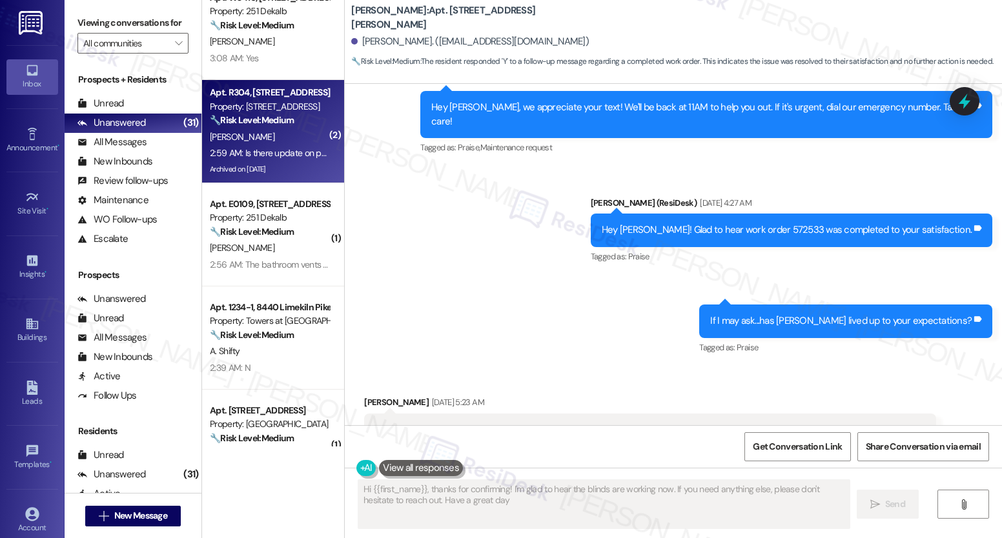
type textarea "Hi {{first_name}}, thanks for confirming! I'm glad to hear the blinds are worki…"
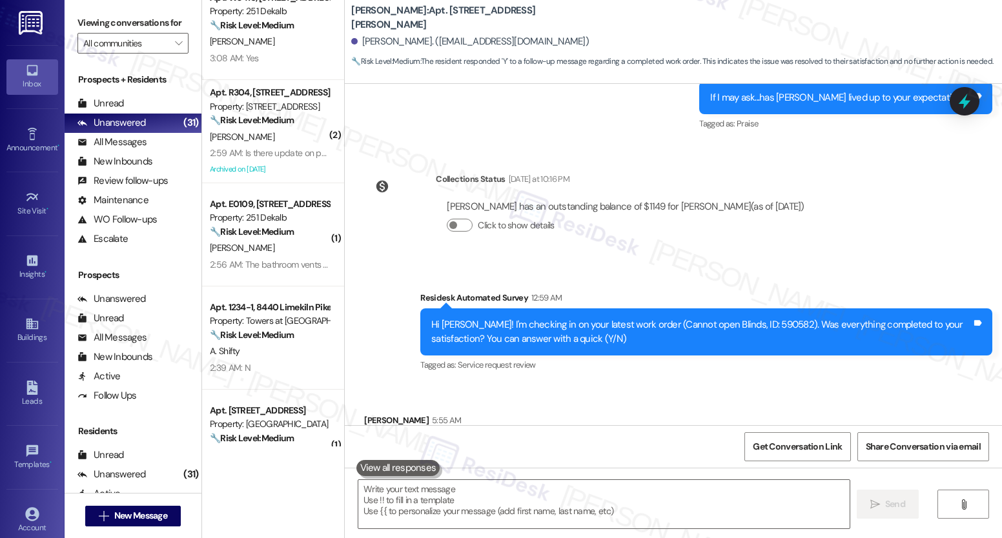
scroll to position [1068, 0]
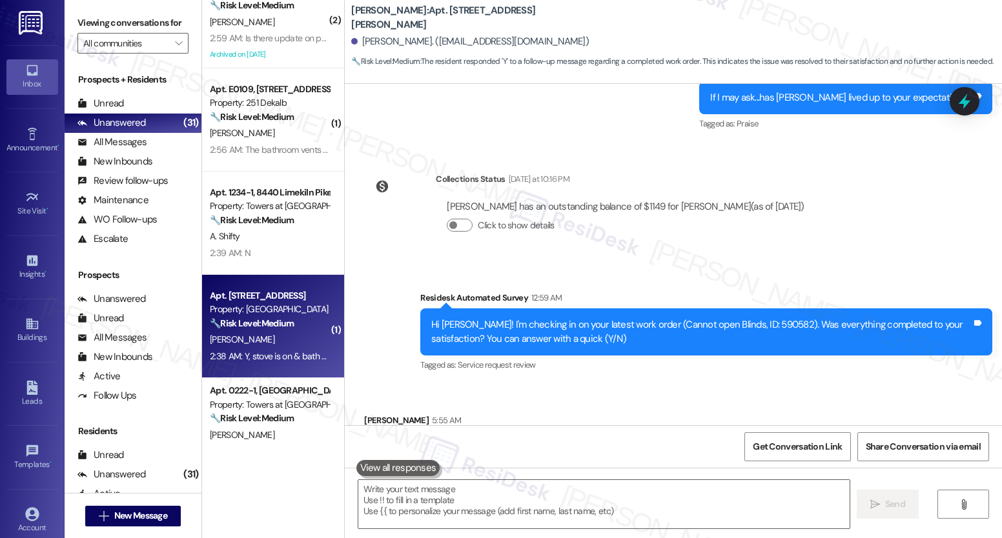
click at [243, 322] on strong "🔧 Risk Level: Medium" at bounding box center [252, 324] width 84 height 12
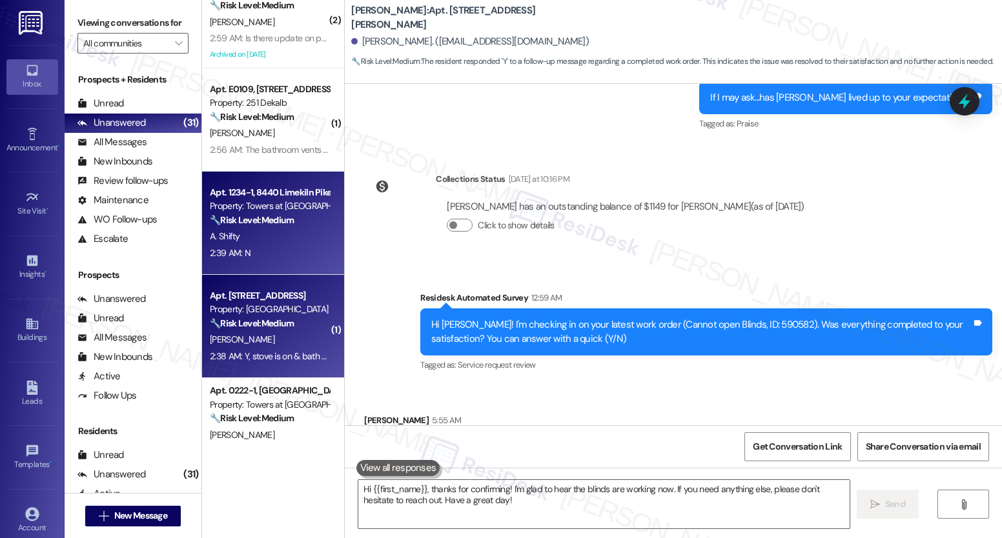
type textarea "Fetching suggested responses. Please feel free to read through the conversation…"
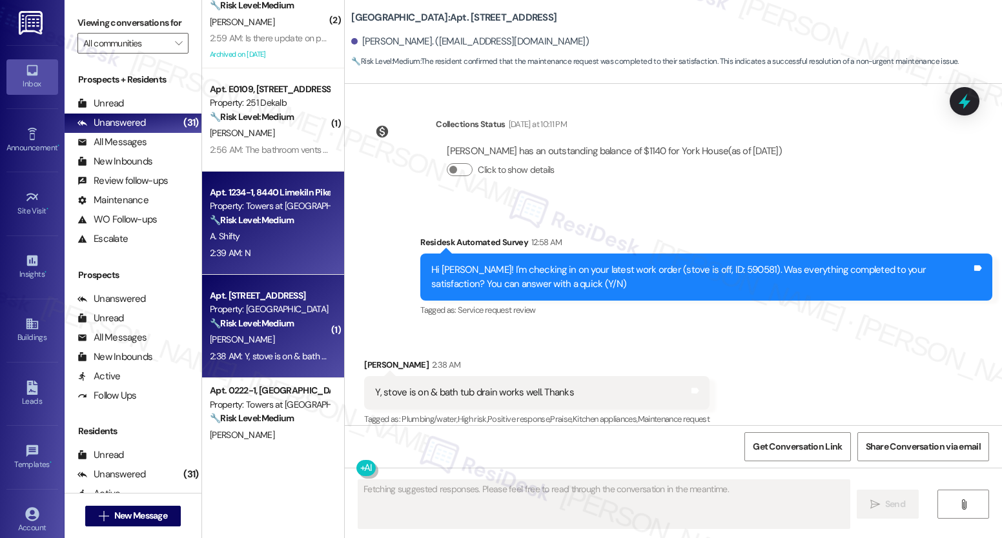
click at [243, 225] on strong "🔧 Risk Level: Medium" at bounding box center [252, 220] width 84 height 12
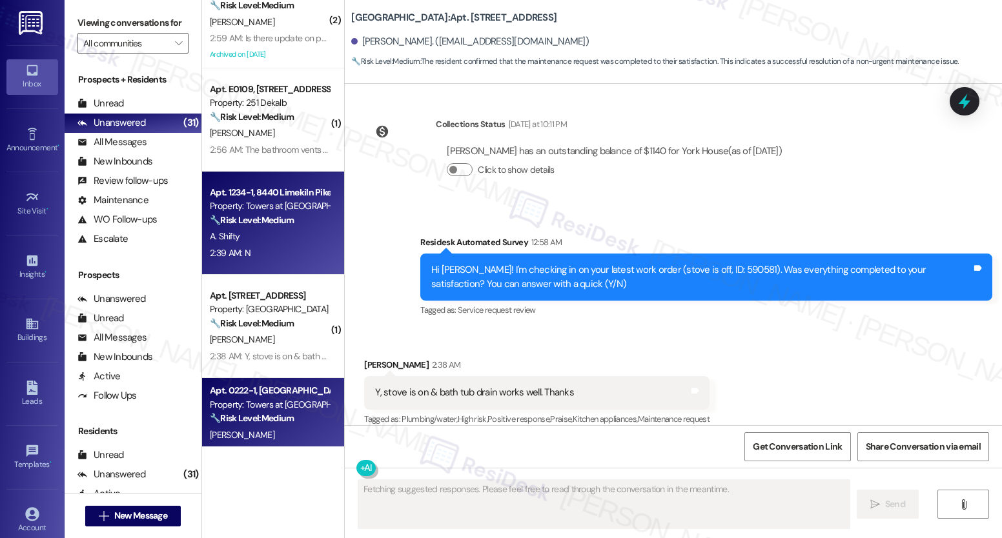
click at [262, 387] on div "Apt. 0222-1, [GEOGRAPHIC_DATA]" at bounding box center [269, 391] width 119 height 14
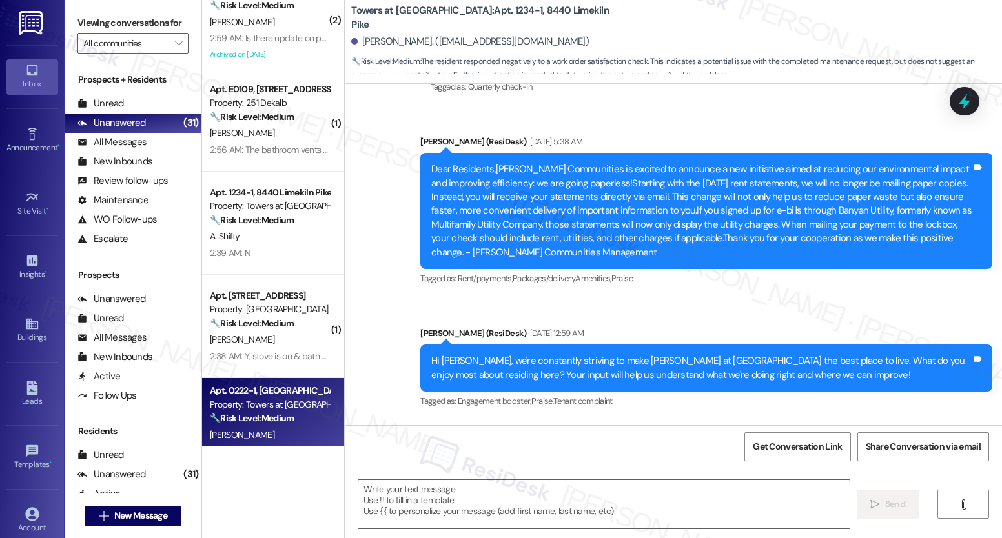
type textarea "Fetching suggested responses. Please feel free to read through the conversation…"
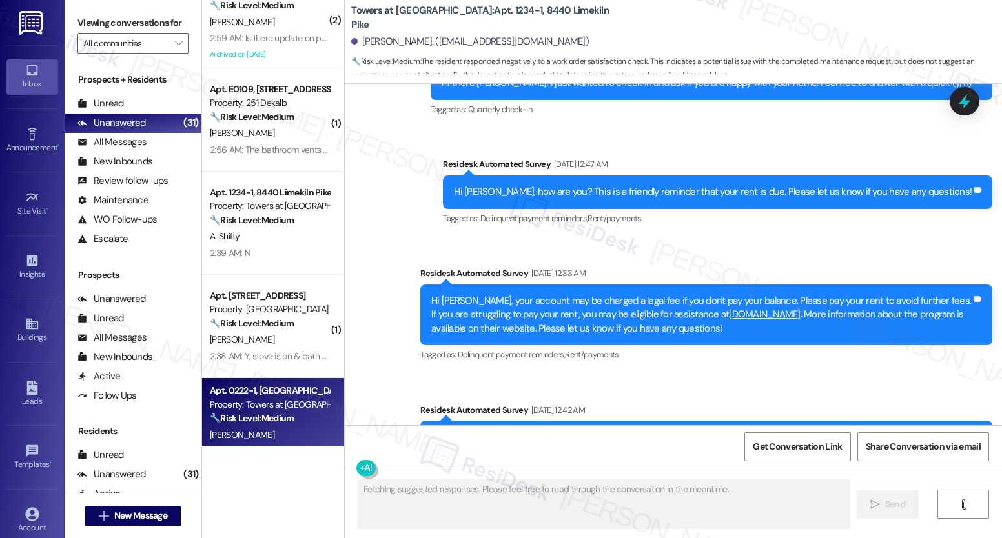
scroll to position [4703, 0]
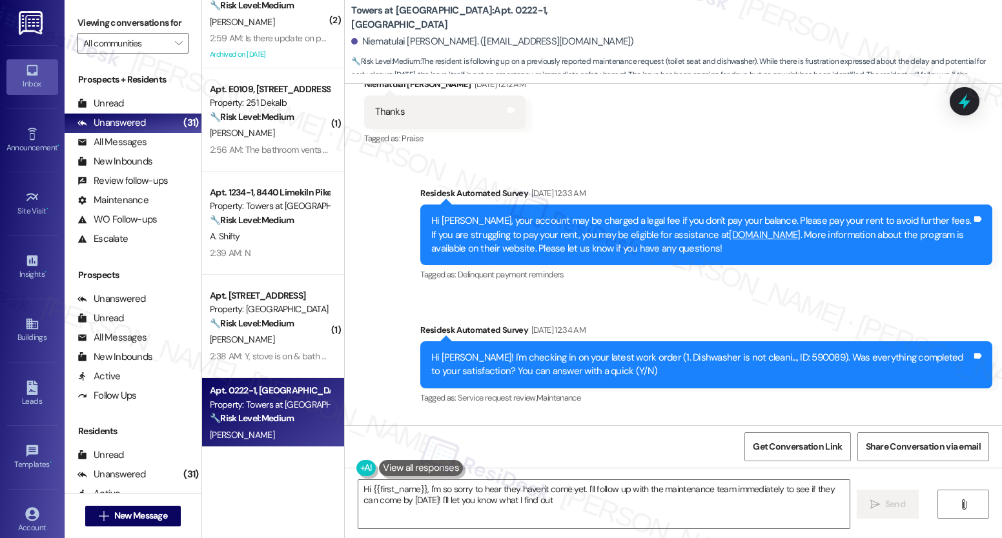
type textarea "Hi {{first_name}}, I'm so sorry to hear they haven't come yet. I'll follow up w…"
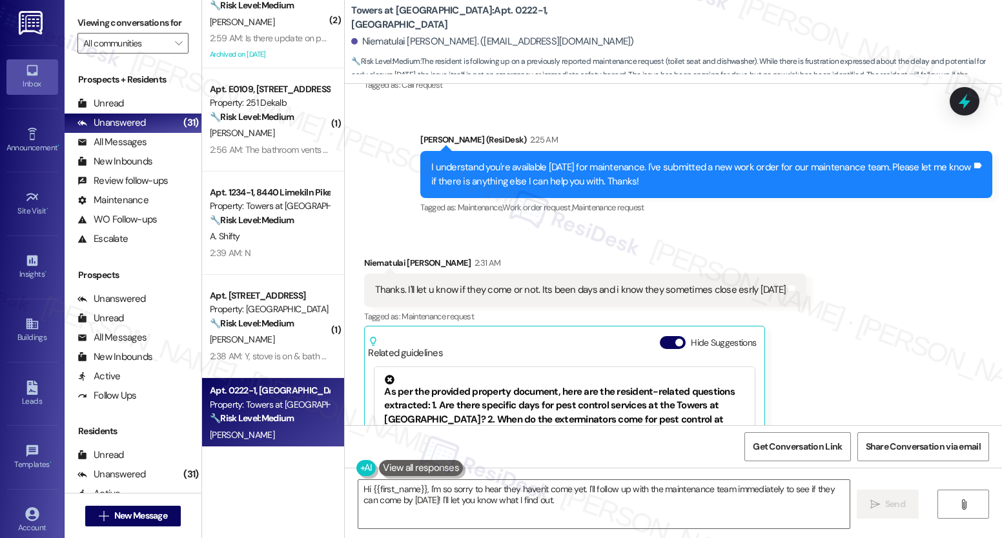
scroll to position [712, 0]
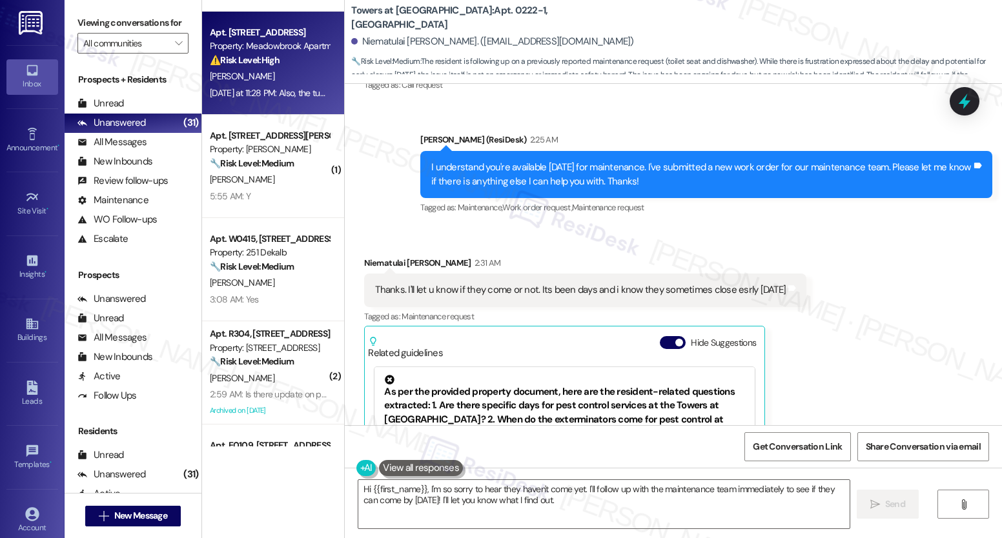
click at [299, 61] on div "⚠️ Risk Level: High The resident reports that the ceiling repair was not comple…" at bounding box center [269, 61] width 119 height 14
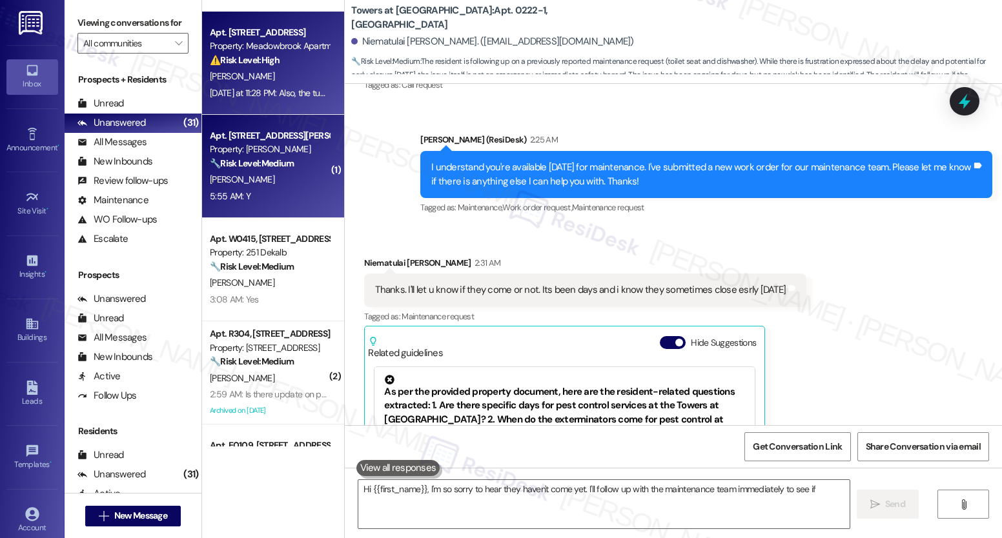
type textarea "Hi {{first_name}}, I'm so sorry to hear they haven't come yet. I'll follow up w…"
click at [244, 182] on div "[PERSON_NAME]" at bounding box center [270, 180] width 122 height 16
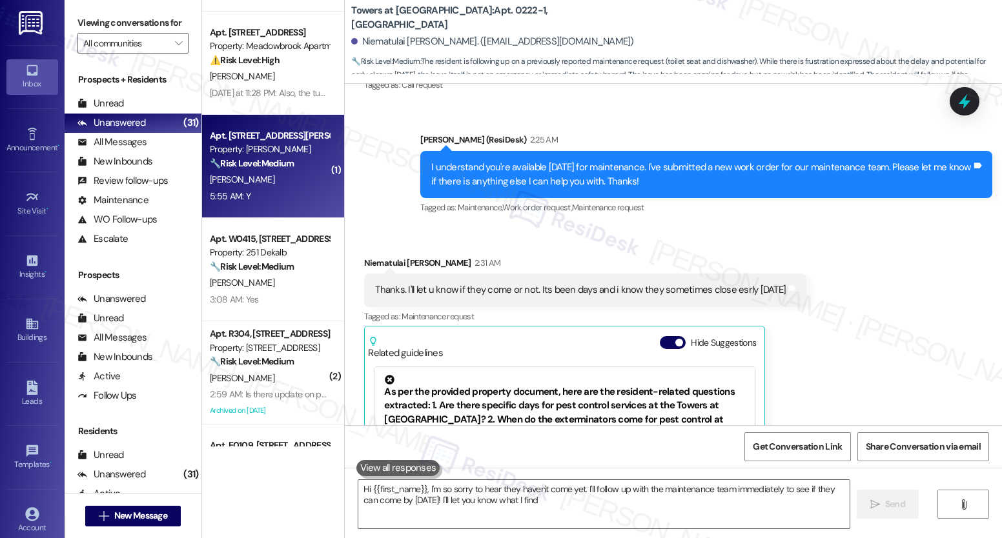
type textarea "Hi {{first_name}}, I'm so sorry to hear they haven't come yet. I'll follow up w…"
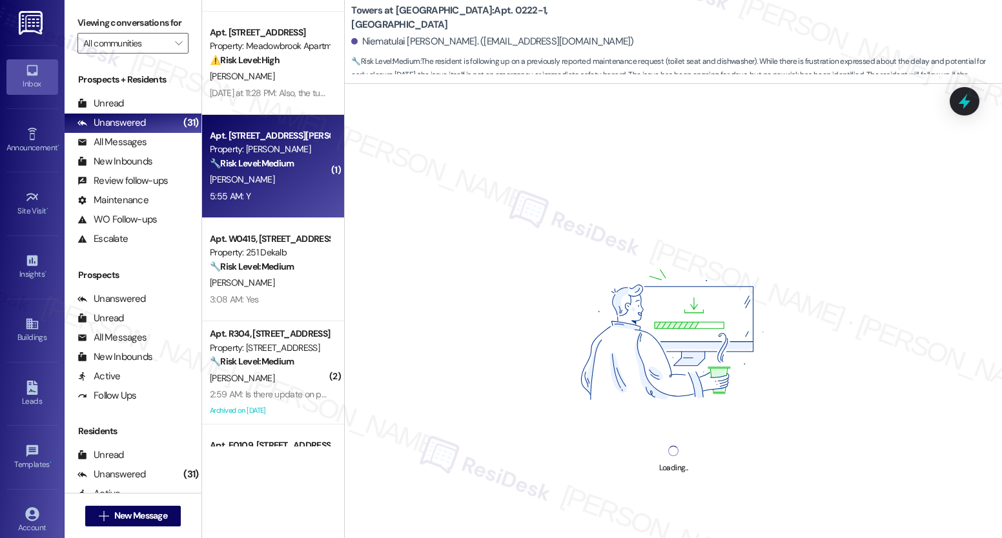
scroll to position [0, 0]
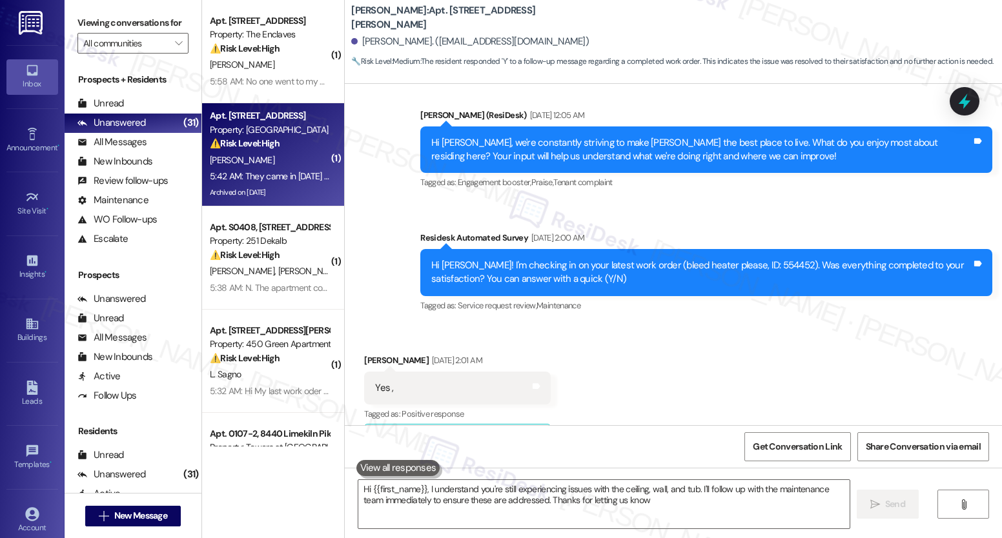
type textarea "Hi {{first_name}}, I understand you're still experiencing issues with the ceili…"
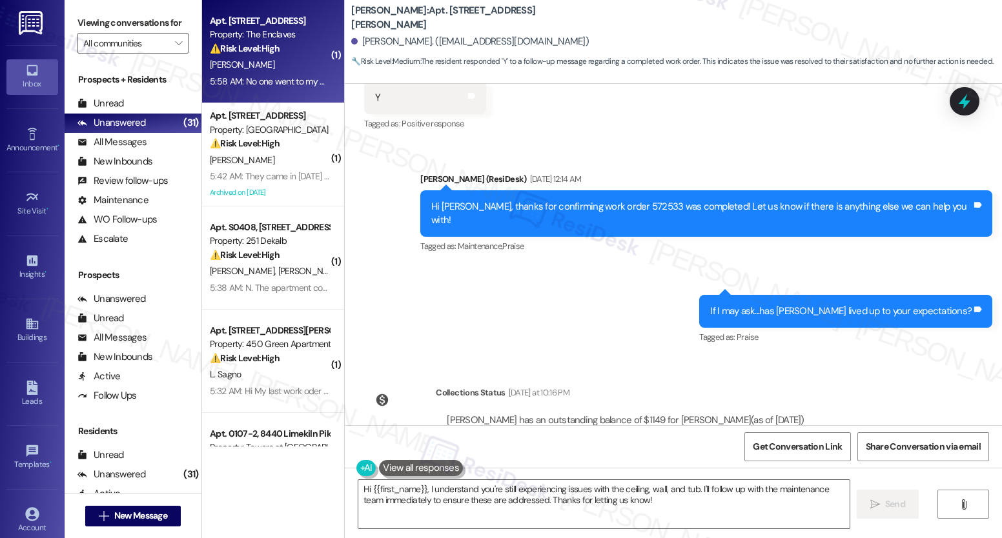
scroll to position [6214, 0]
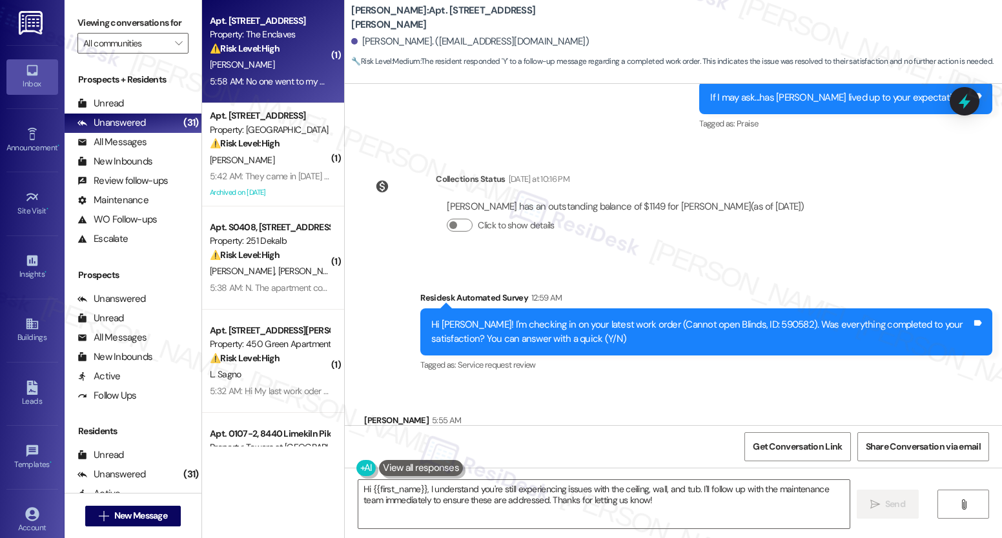
click at [276, 65] on div "[PERSON_NAME]" at bounding box center [270, 65] width 122 height 16
type textarea "Hi {{first_name}}, thanks for confirming! I'm glad to hear the blinds are worki…"
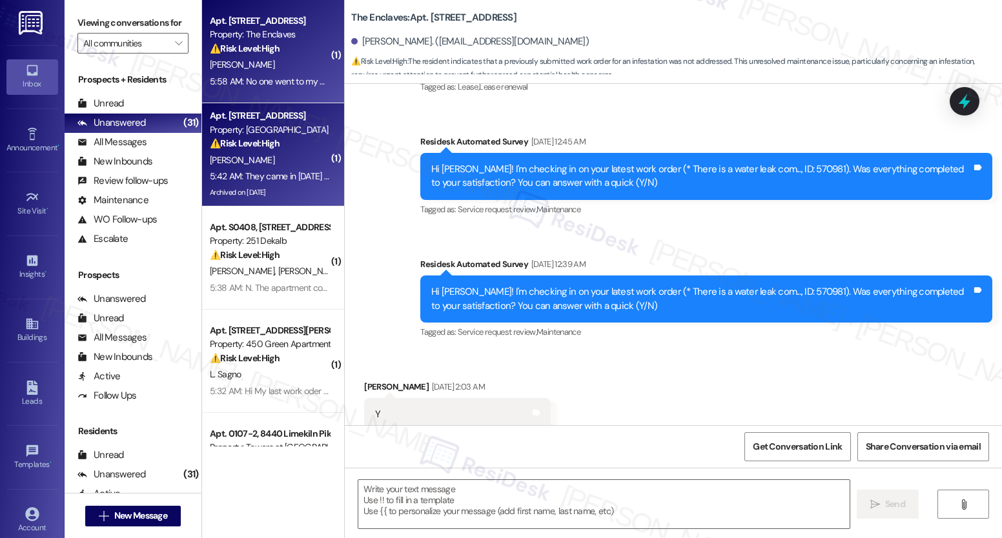
type textarea "Fetching suggested responses. Please feel free to read through the conversation…"
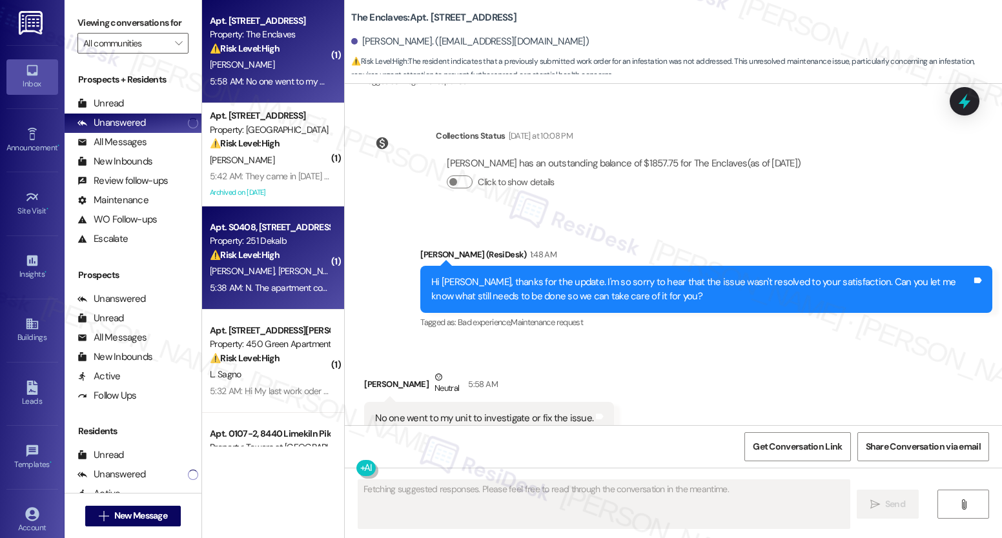
scroll to position [1712, 0]
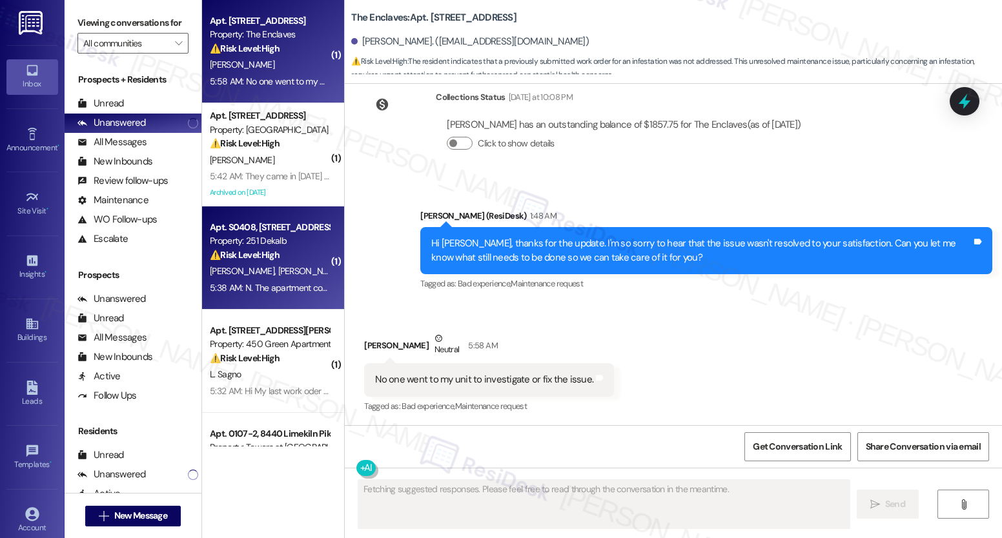
click at [278, 269] on span "[PERSON_NAME]" at bounding box center [310, 271] width 65 height 12
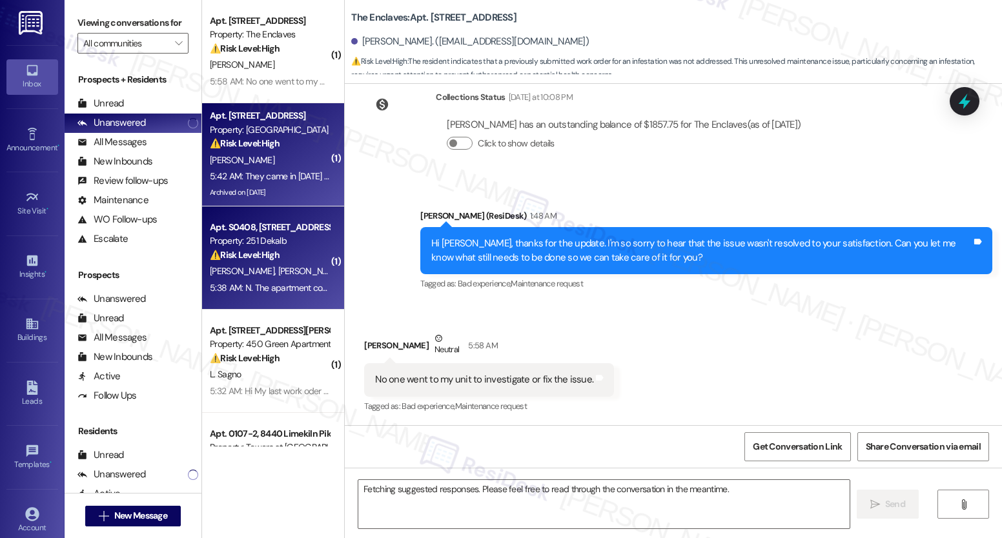
click at [267, 199] on div "Archived on [DATE]" at bounding box center [270, 193] width 122 height 16
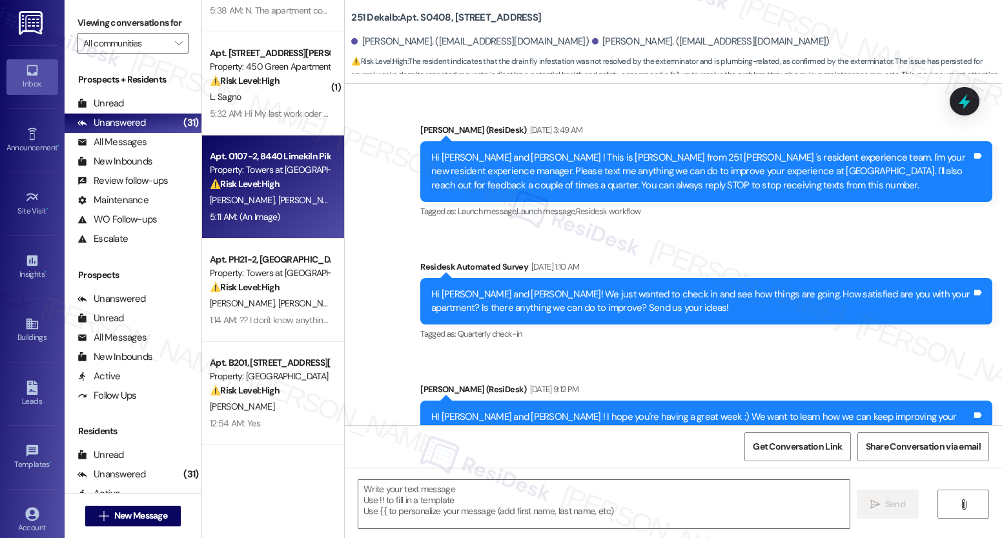
scroll to position [0, 0]
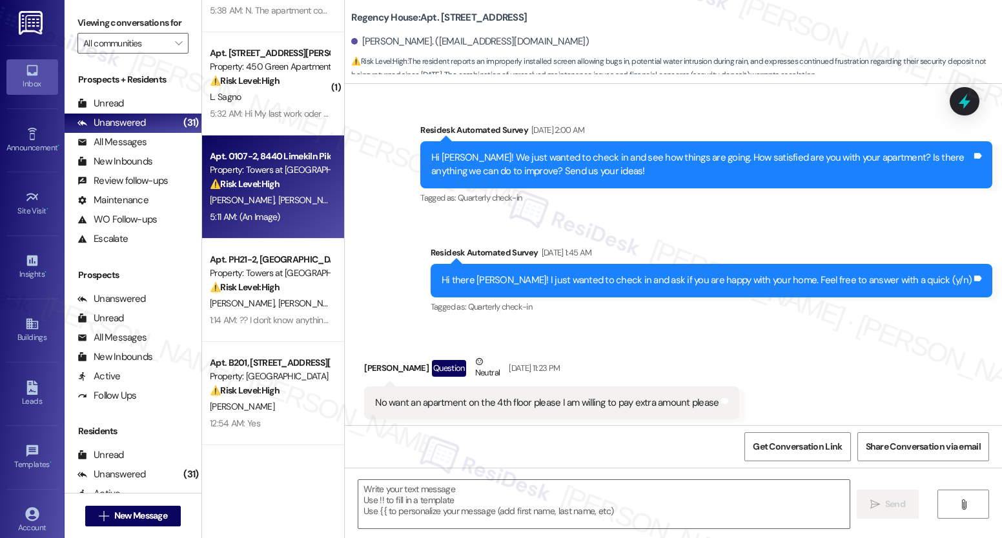
click at [278, 198] on span "[PERSON_NAME]" at bounding box center [310, 200] width 65 height 12
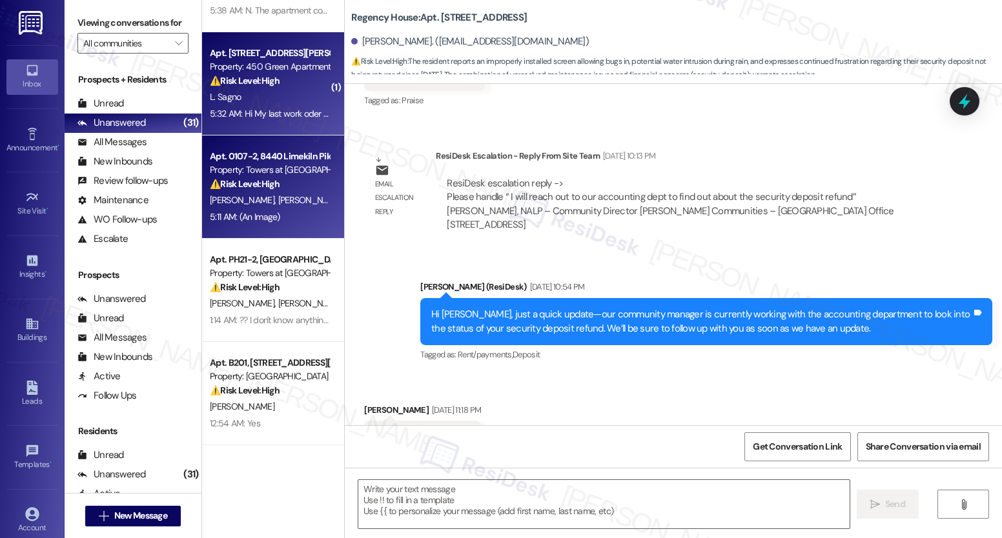
click at [263, 132] on div "Apt. A200, [STREET_ADDRESS][PERSON_NAME] Property: 450 Green Apartments ⚠️ Risk…" at bounding box center [273, 83] width 142 height 103
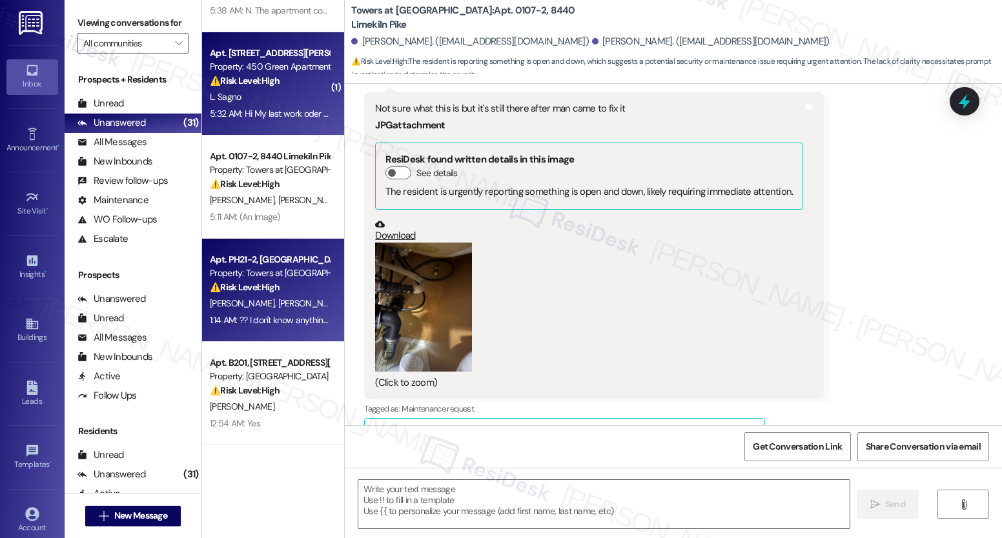
click at [253, 267] on div "Property: Towers at [GEOGRAPHIC_DATA]" at bounding box center [269, 274] width 119 height 14
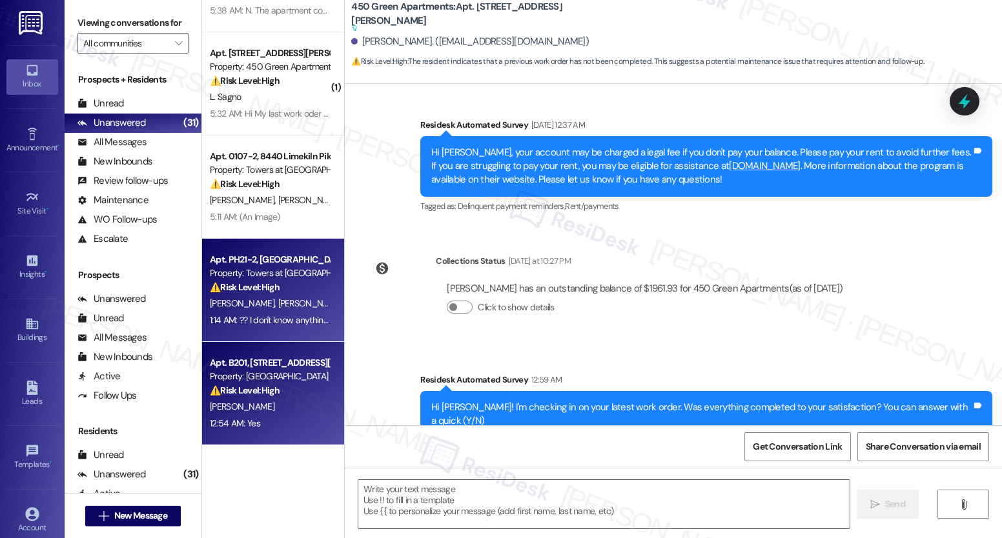
type textarea "Fetching suggested responses. Please feel free to read through the conversation…"
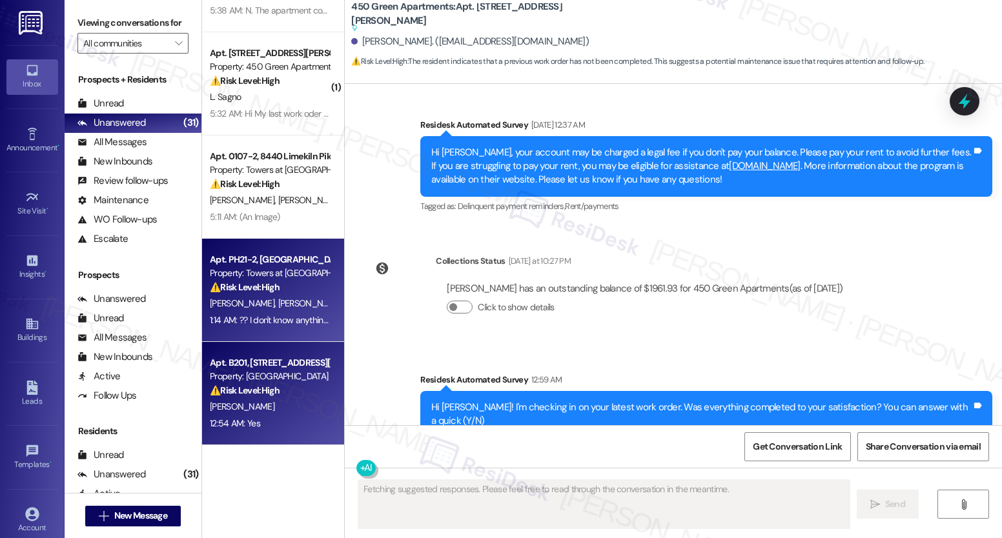
click at [248, 351] on div "Apt. B201, [STREET_ADDRESS][PERSON_NAME] Property: [GEOGRAPHIC_DATA] ⚠️ Risk Le…" at bounding box center [273, 393] width 142 height 103
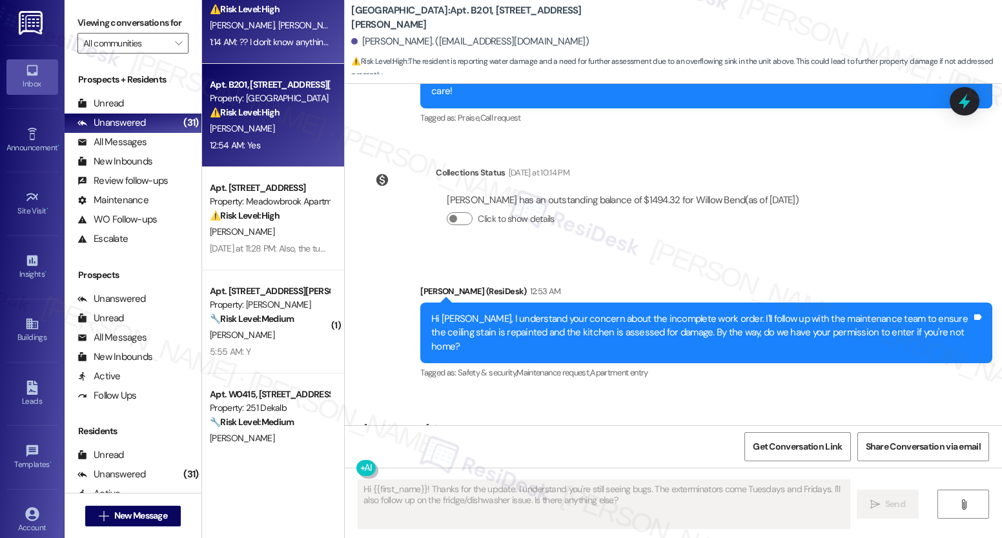
scroll to position [2267, 0]
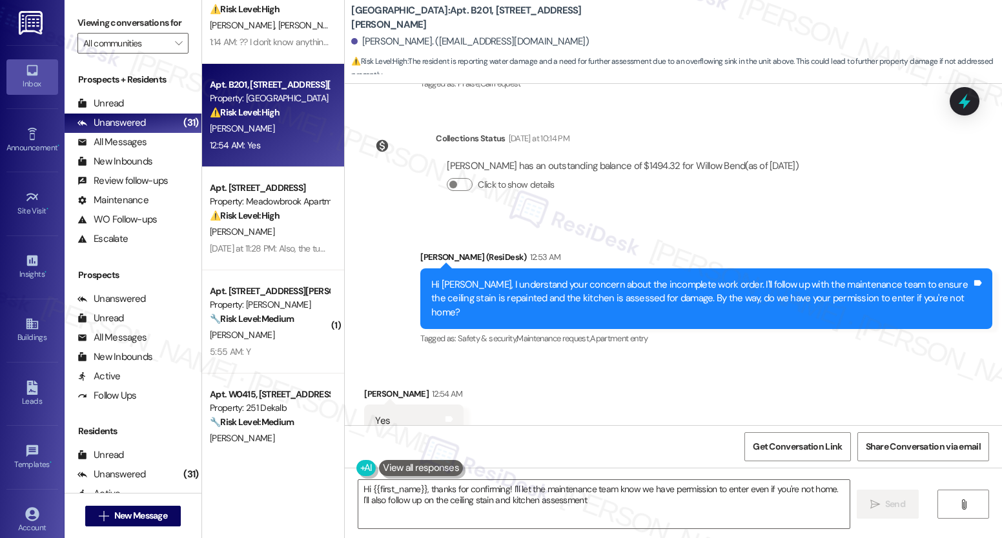
type textarea "Hi {{first_name}}, thanks for confirming! I'll let the maintenance team know we…"
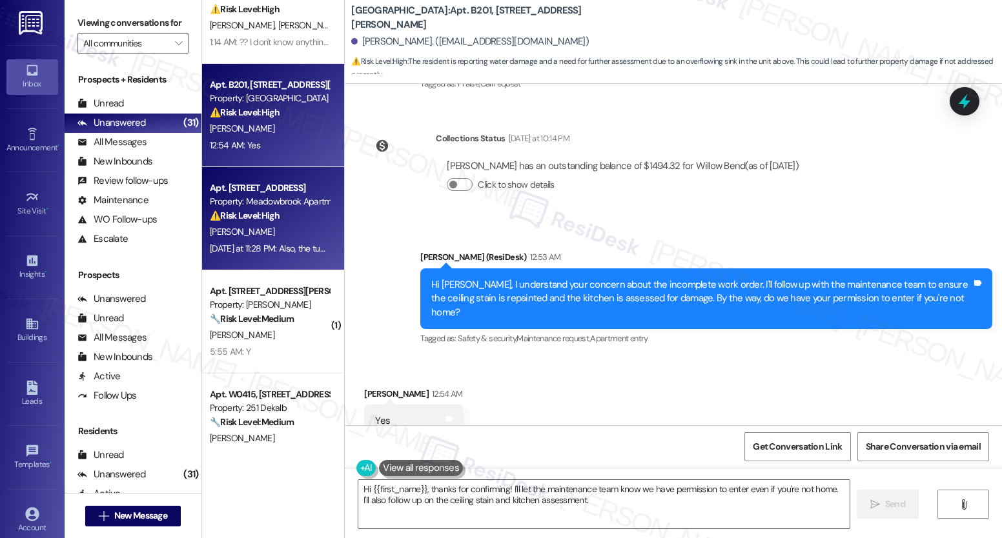
click at [222, 205] on div "Property: Meadowbrook Apartments" at bounding box center [269, 202] width 119 height 14
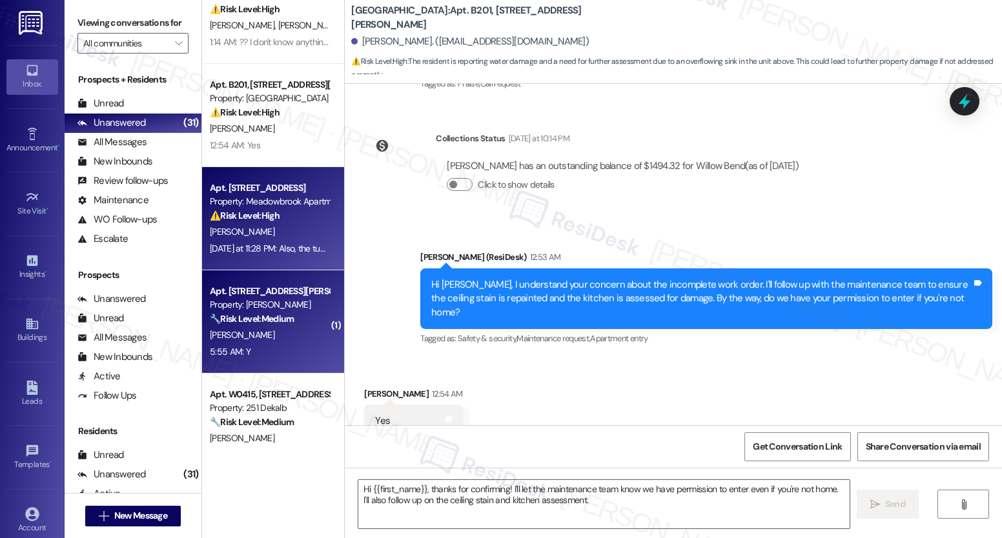
click at [243, 305] on div "Property: [PERSON_NAME]" at bounding box center [269, 305] width 119 height 14
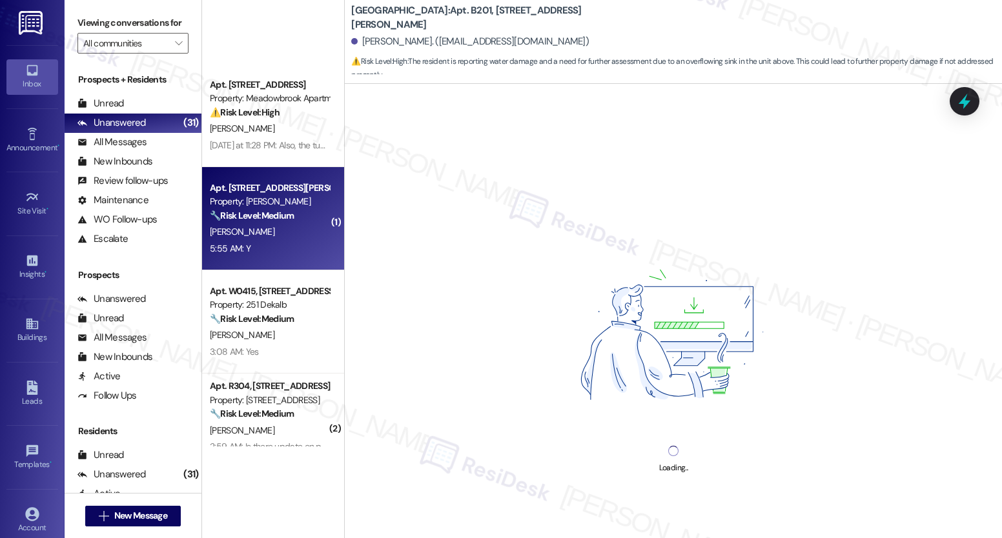
scroll to position [833, 0]
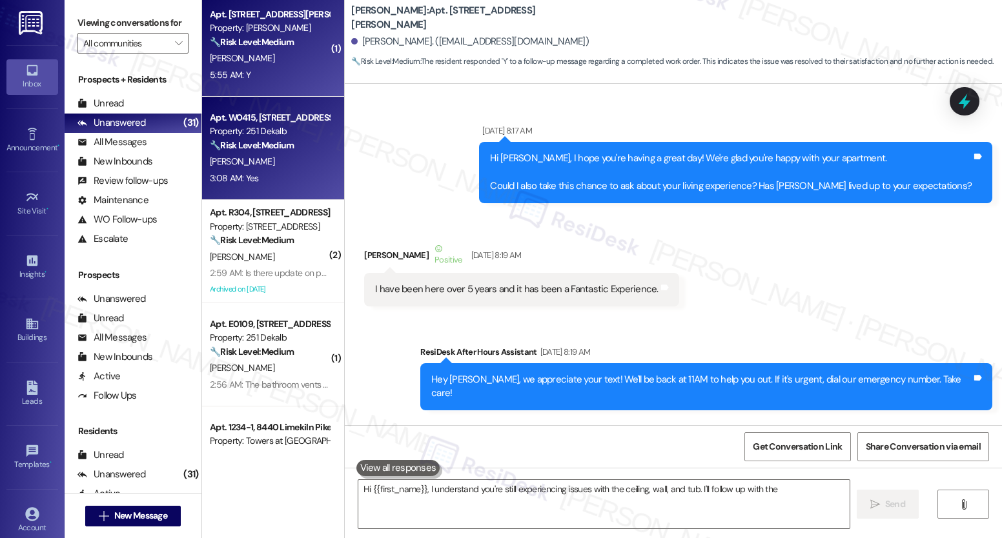
type textarea "Hi {{first_name}}, I understand you're still experiencing issues with the ceili…"
click at [251, 167] on div "[PERSON_NAME]" at bounding box center [270, 162] width 122 height 16
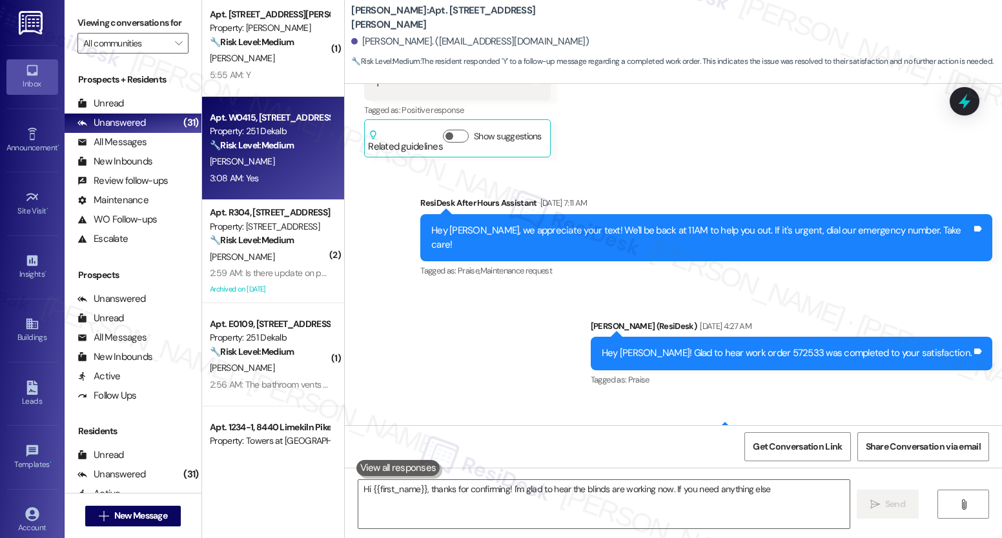
type textarea "Hi {{first_name}}, thanks for confirming! I'm glad to hear the blinds are worki…"
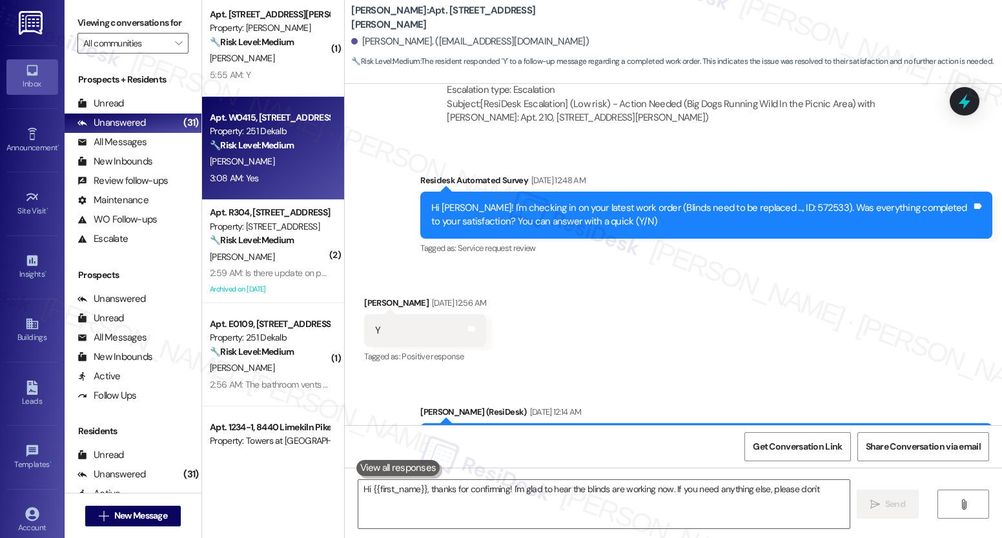
click at [254, 251] on div "[PERSON_NAME]" at bounding box center [270, 257] width 122 height 16
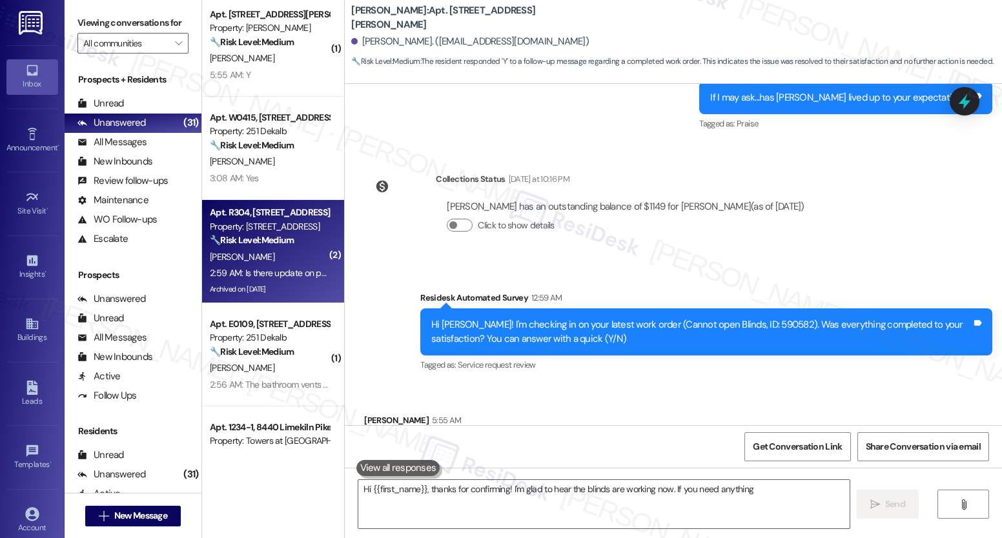
type textarea "Hi {{first_name}}, thanks for confirming! I'm glad to hear the blinds are worki…"
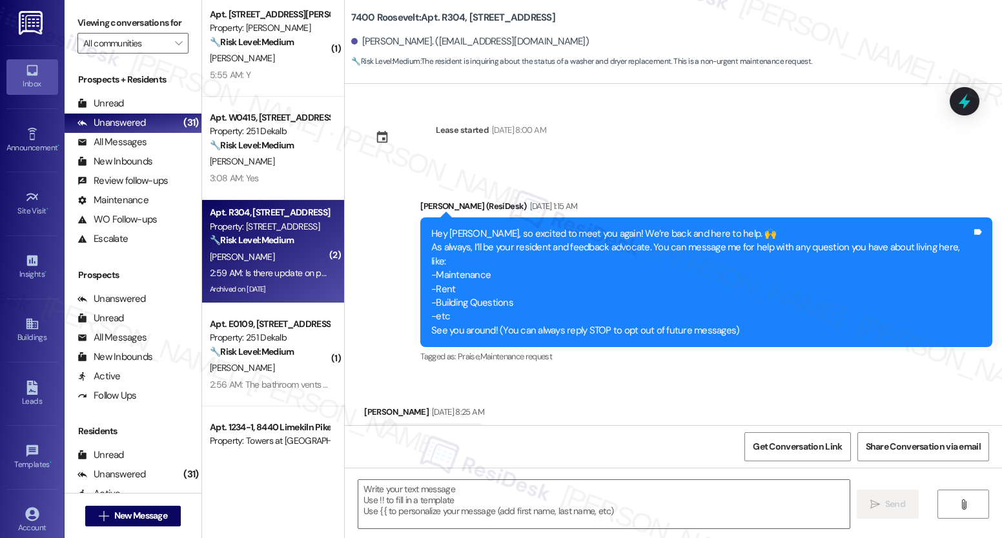
scroll to position [15643, 0]
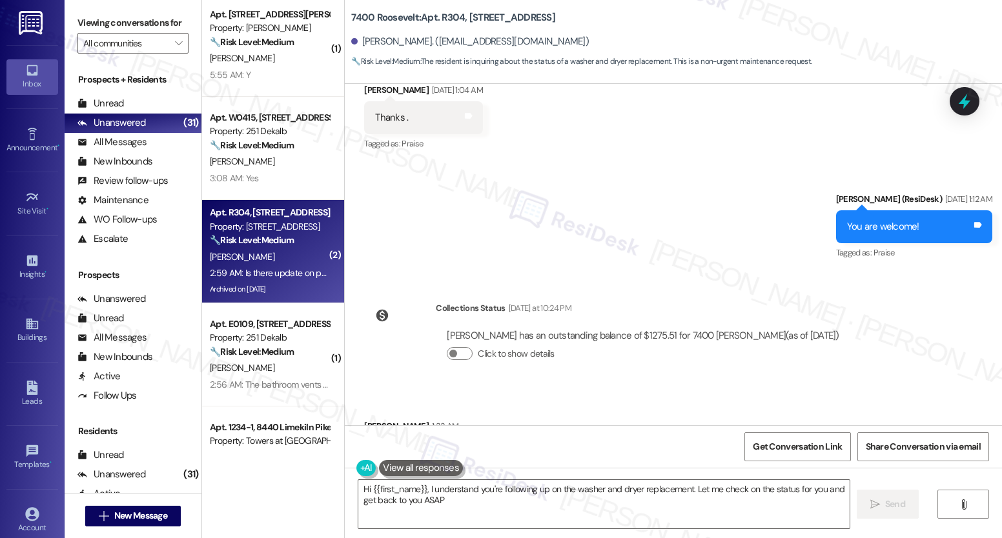
type textarea "Hi {{first_name}}, I understand you're following up on the washer and dryer rep…"
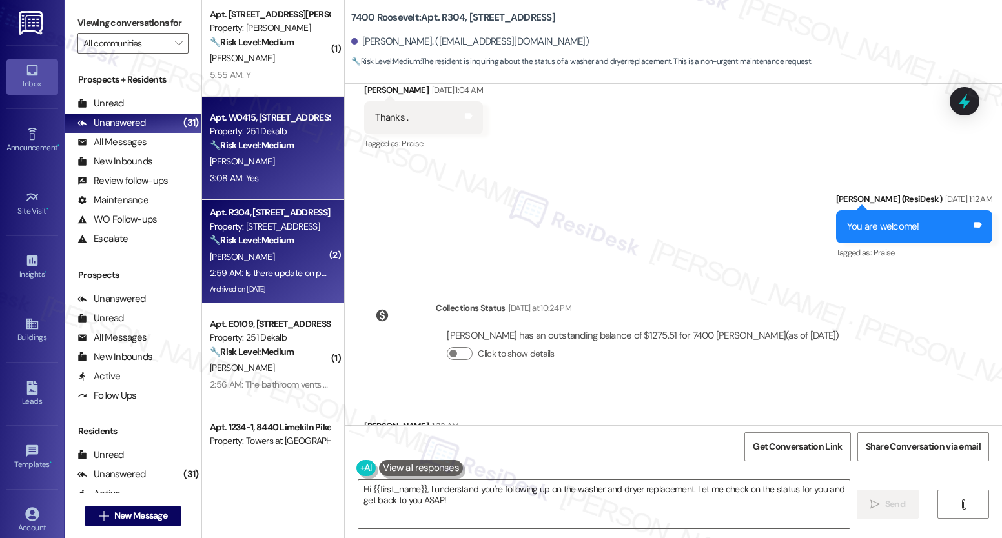
click at [267, 187] on div "Apt. W0415, [STREET_ADDRESS] Property: 251 Dekalb 🔧 Risk Level: Medium The resi…" at bounding box center [273, 148] width 142 height 103
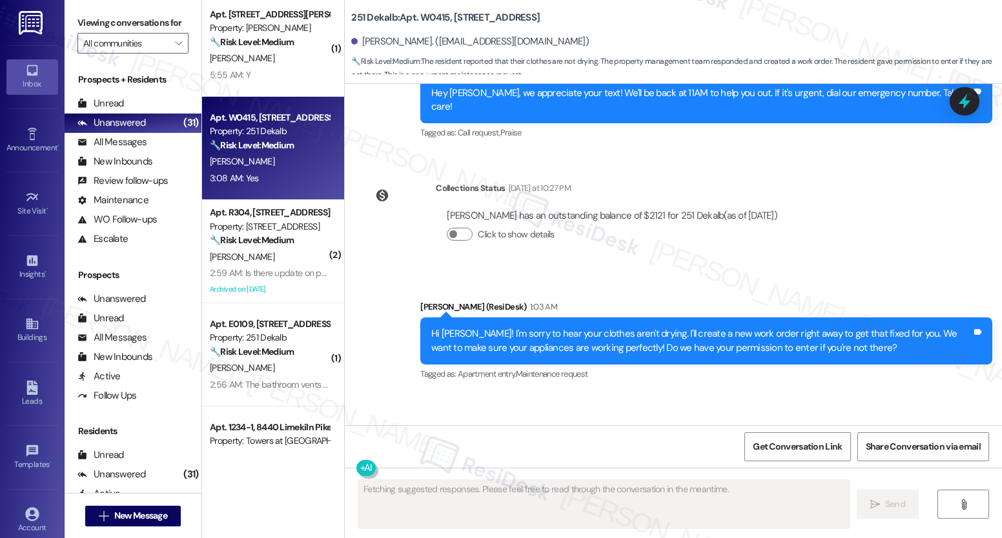
scroll to position [2190, 0]
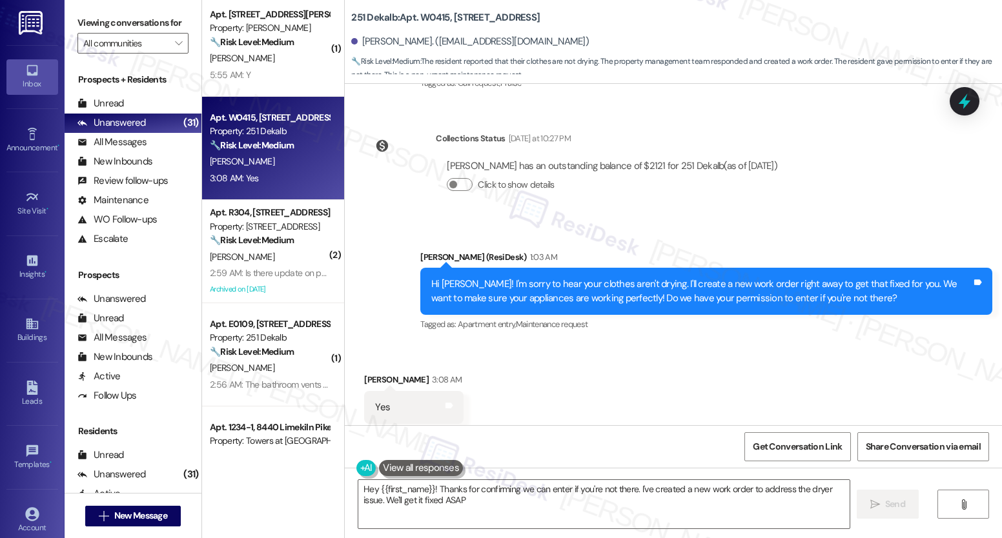
type textarea "Hey {{first_name}}! Thanks for confirming we can enter if you're not there. I'v…"
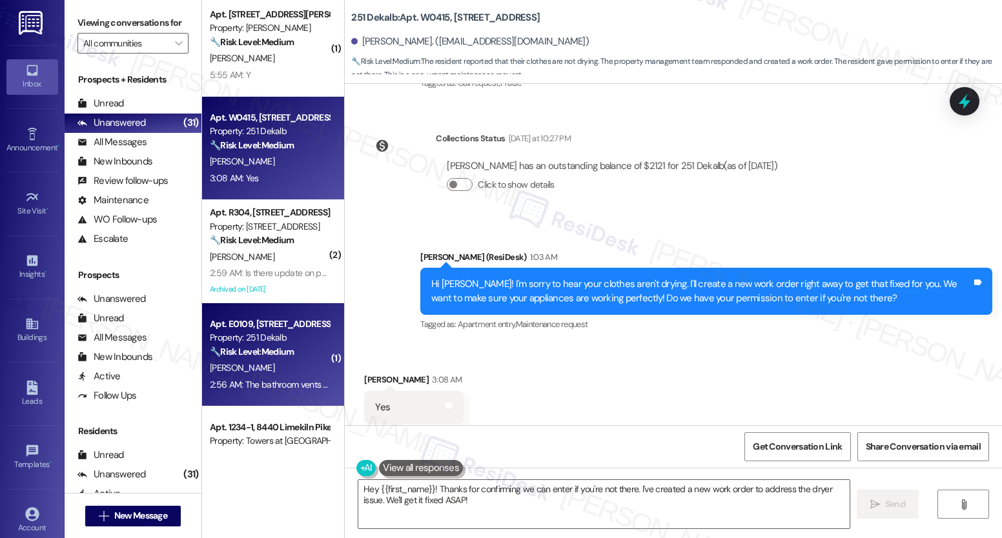
click at [260, 353] on strong "🔧 Risk Level: Medium" at bounding box center [252, 352] width 84 height 12
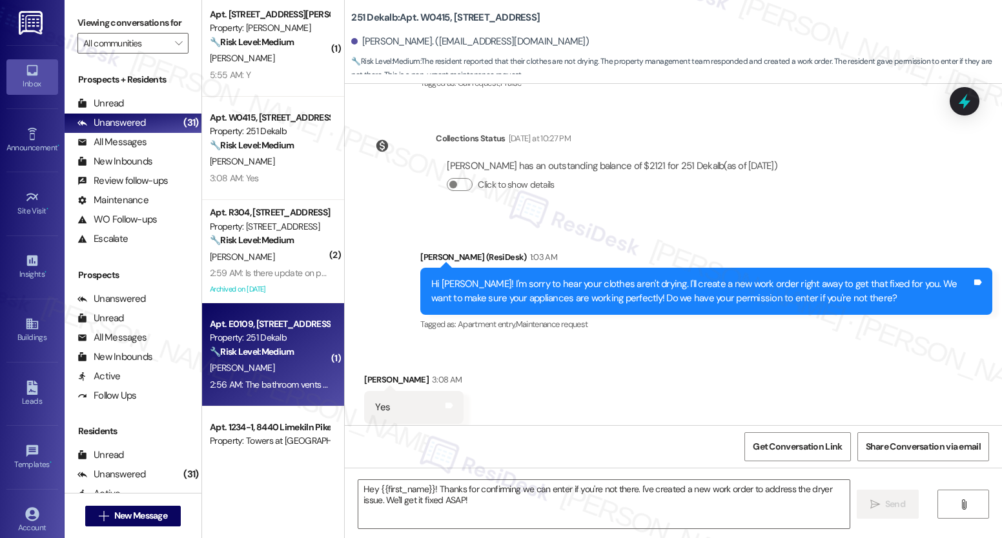
click at [260, 353] on strong "🔧 Risk Level: Medium" at bounding box center [252, 352] width 84 height 12
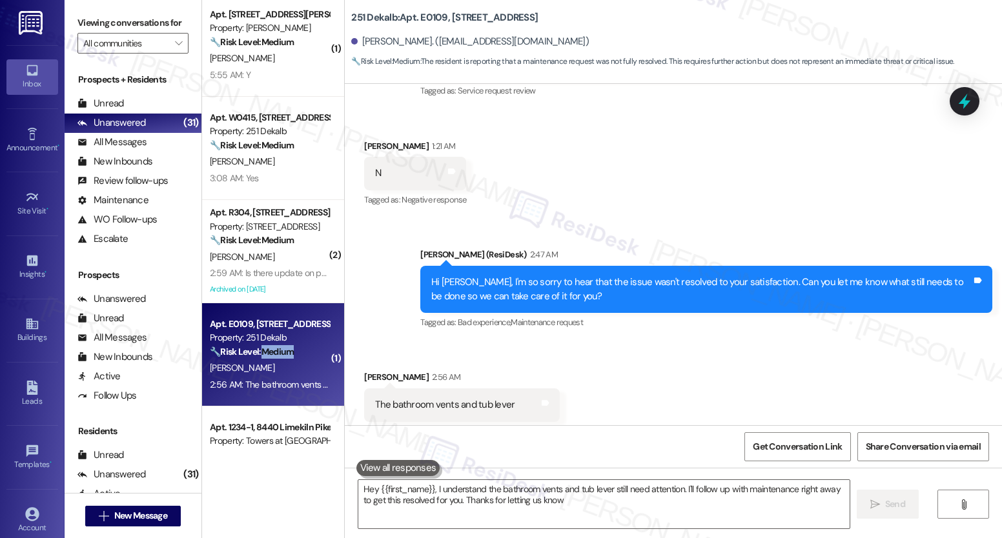
type textarea "Hey {{first_name}}, I understand the bathroom vents and tub lever still need at…"
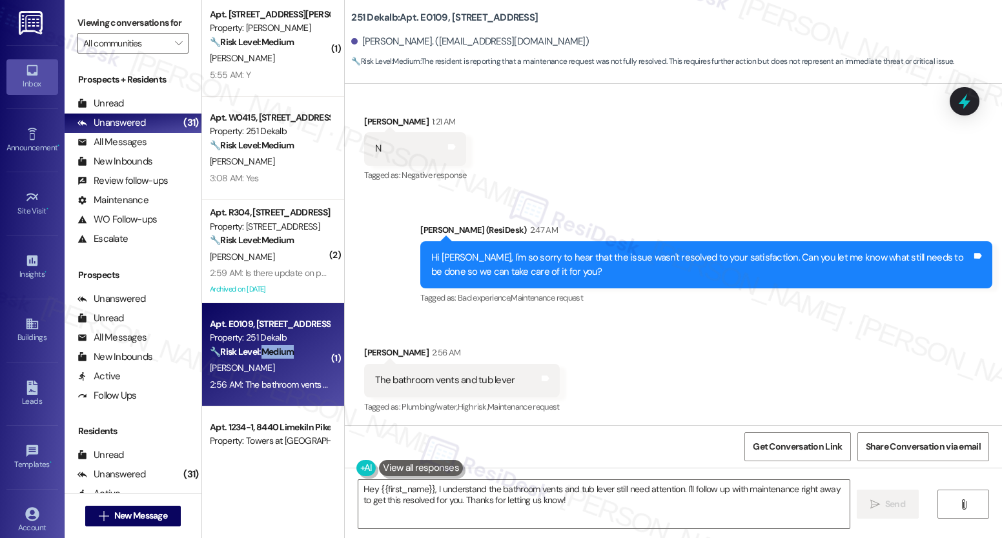
scroll to position [222, 0]
